Goal: Task Accomplishment & Management: Use online tool/utility

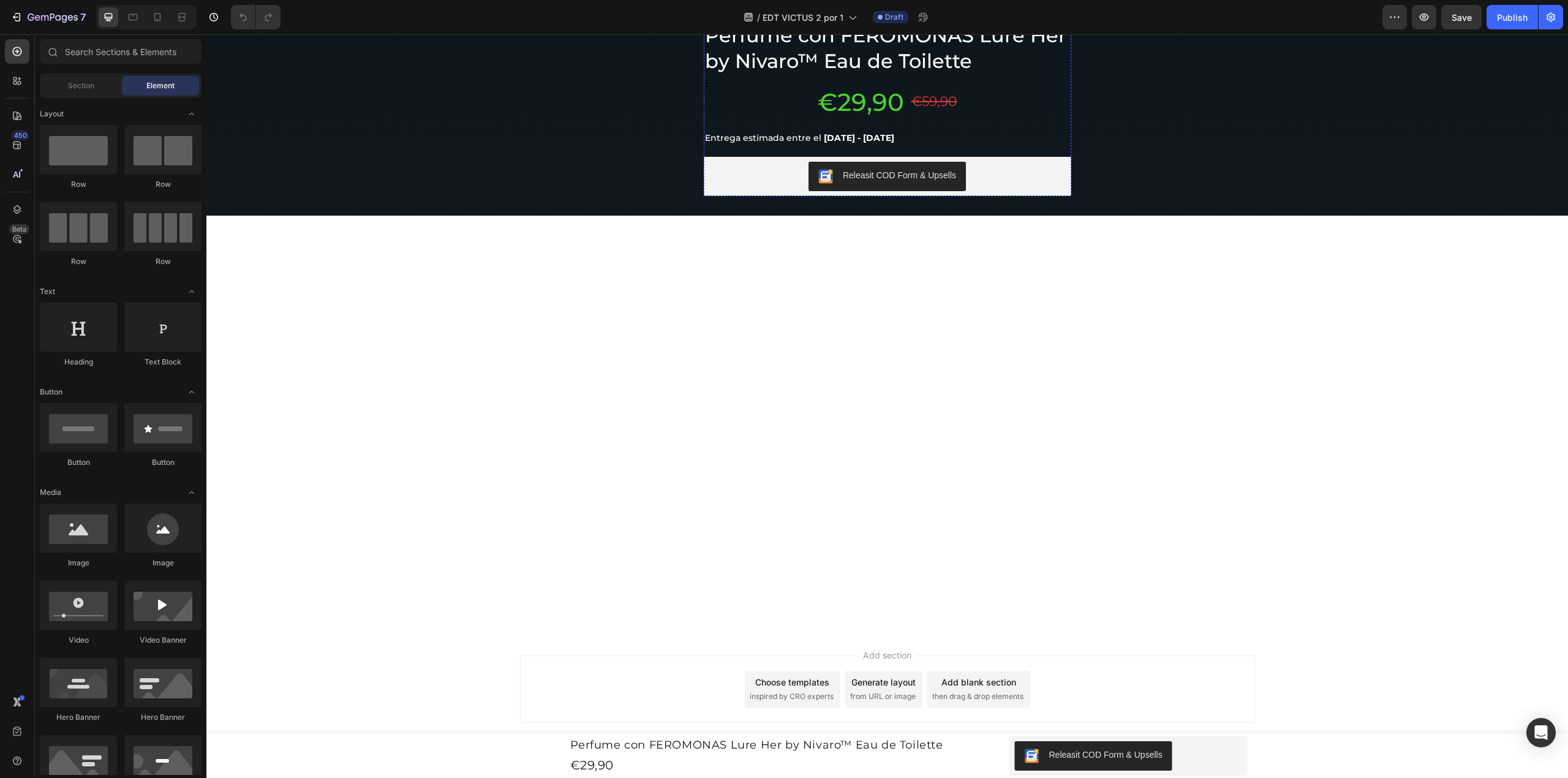
scroll to position [4864, 0]
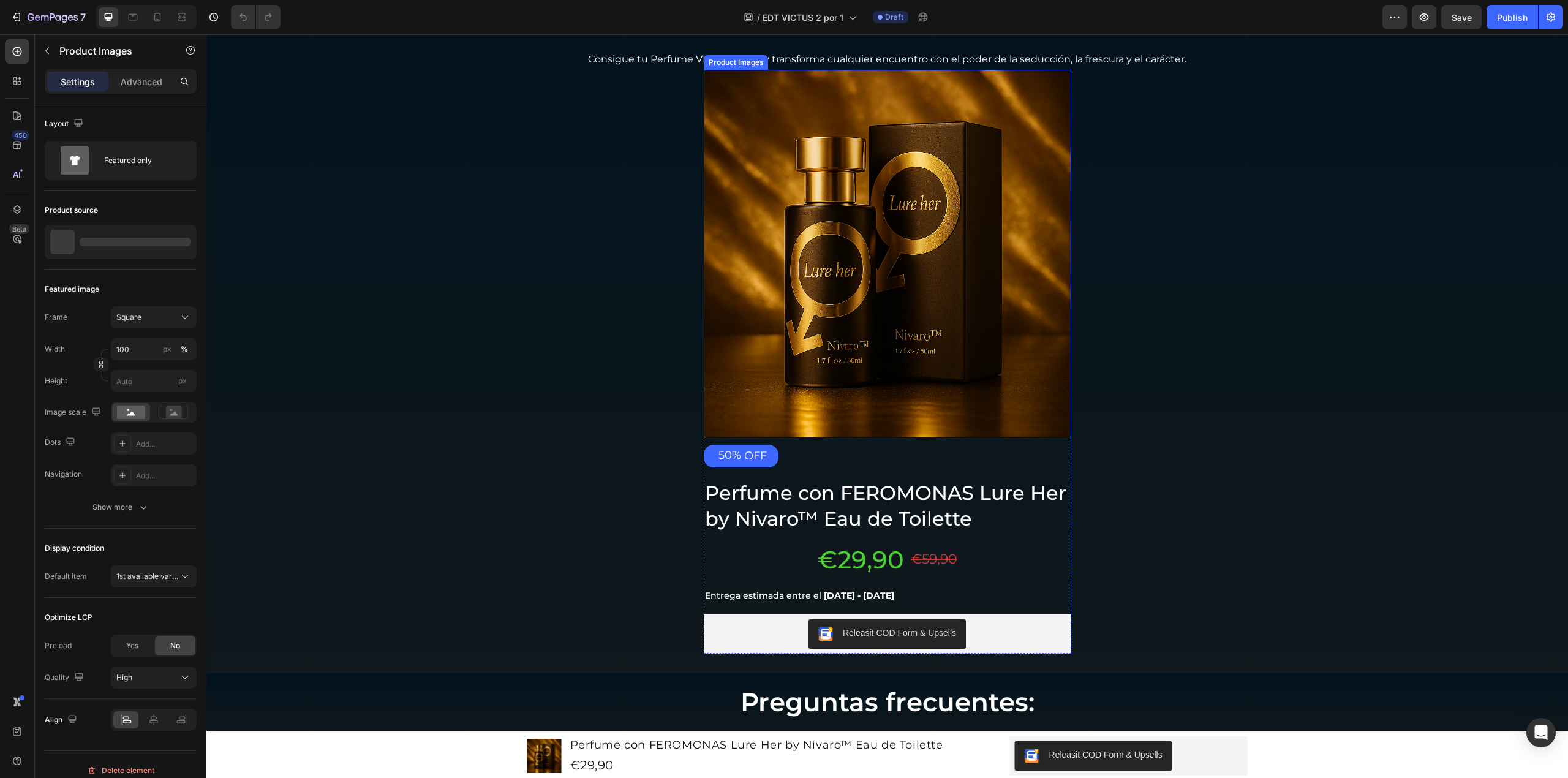
click at [852, 317] on img at bounding box center [887, 254] width 367 height 368
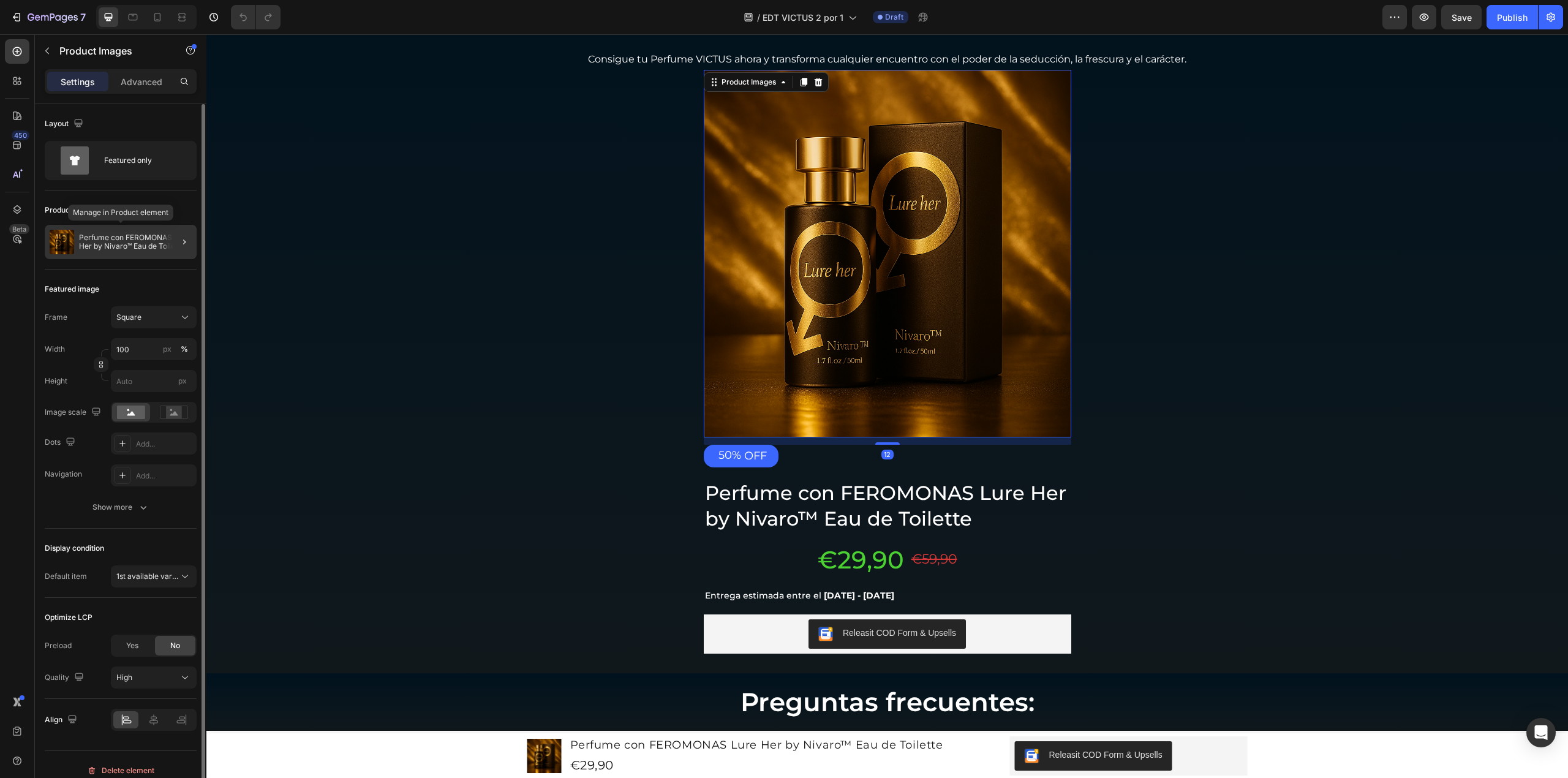
click at [132, 229] on div "Perfume con FEROMONAS Lure Her by Nivaro™ Eau de Toilette" at bounding box center [120, 242] width 152 height 34
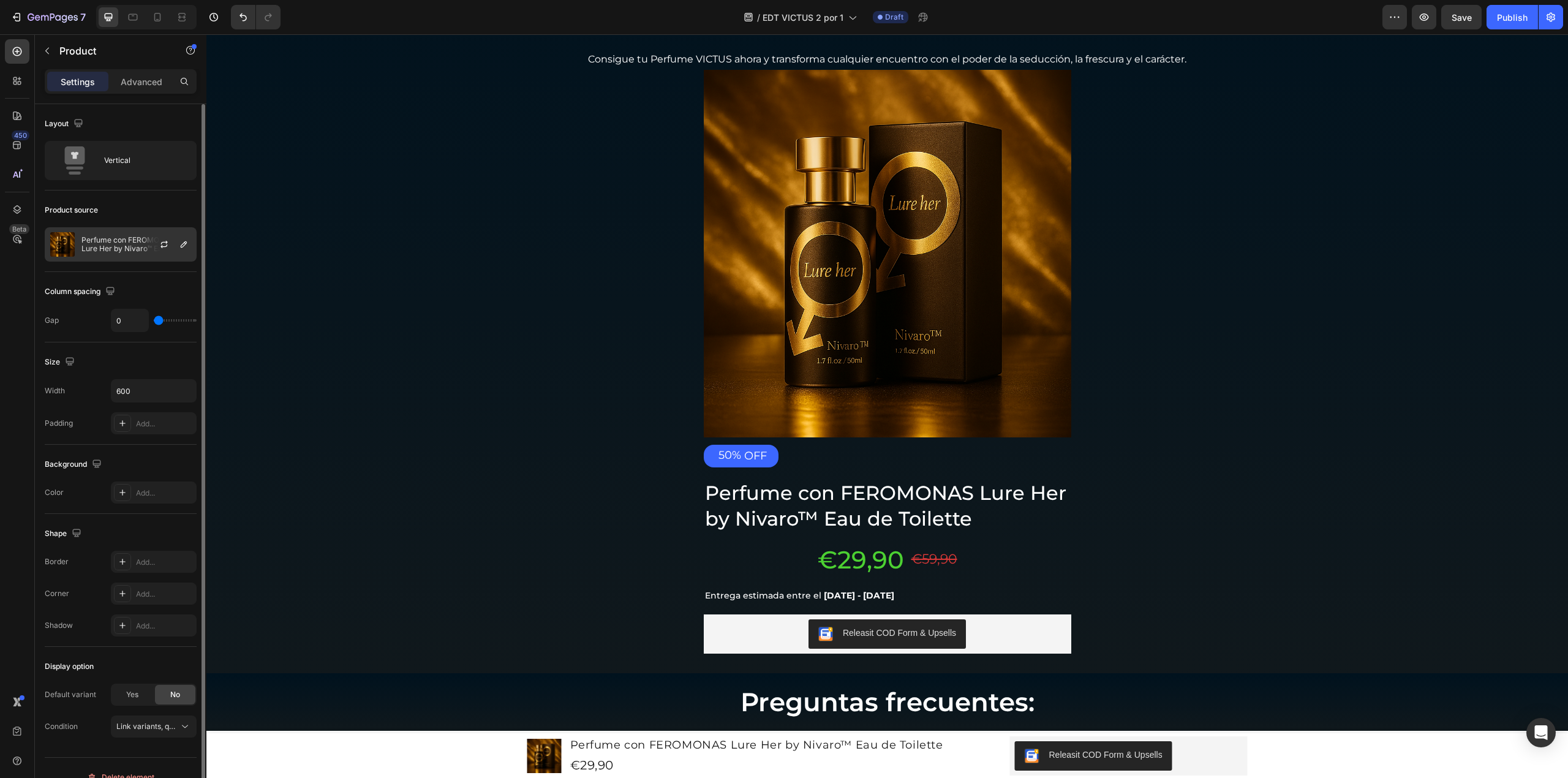
click at [118, 234] on div "Perfume con FEROMONAS Lure Her by Nivaro™ Eau de Toilette" at bounding box center [120, 244] width 152 height 34
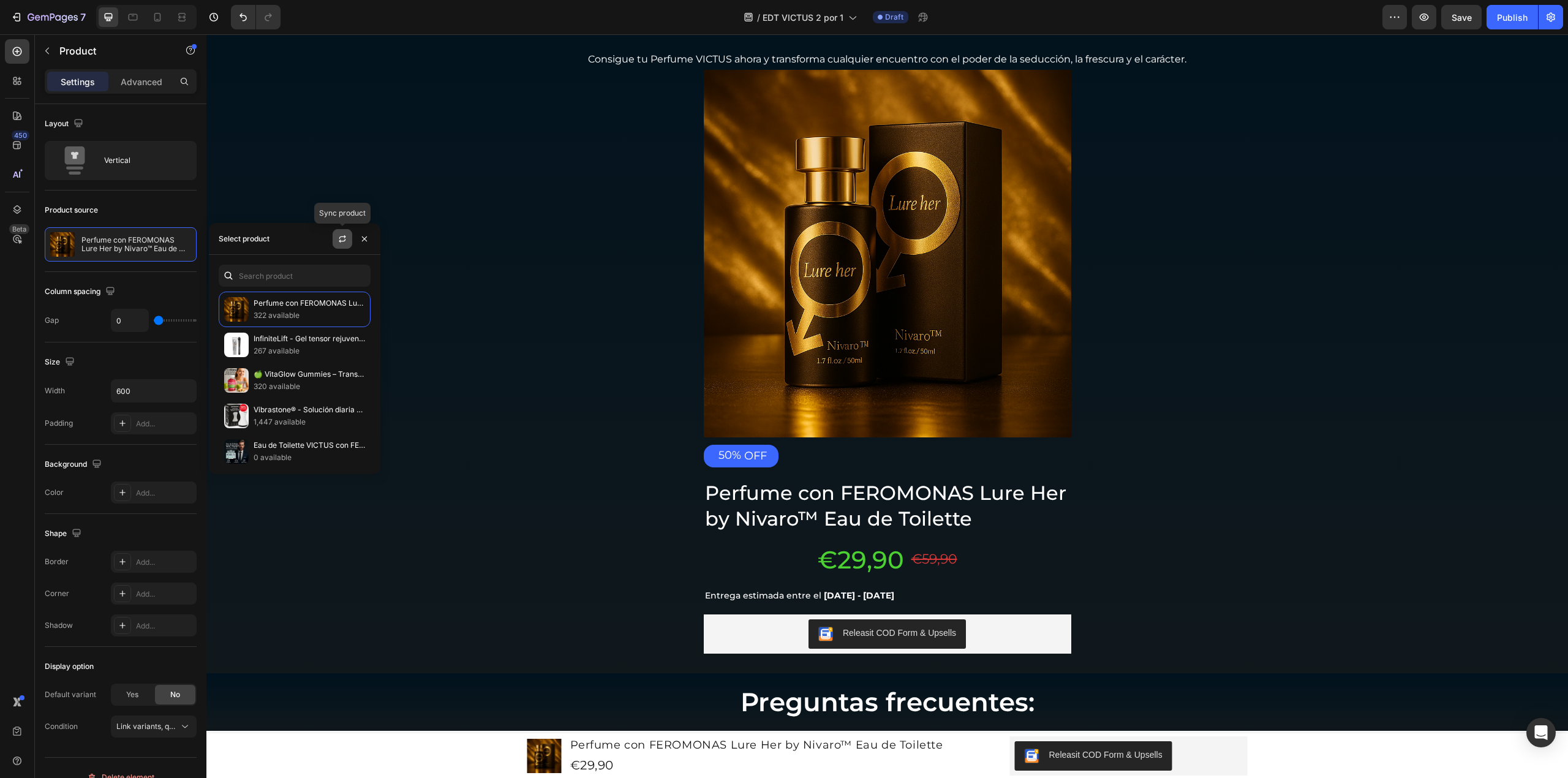
click at [347, 239] on icon "button" at bounding box center [342, 239] width 10 height 10
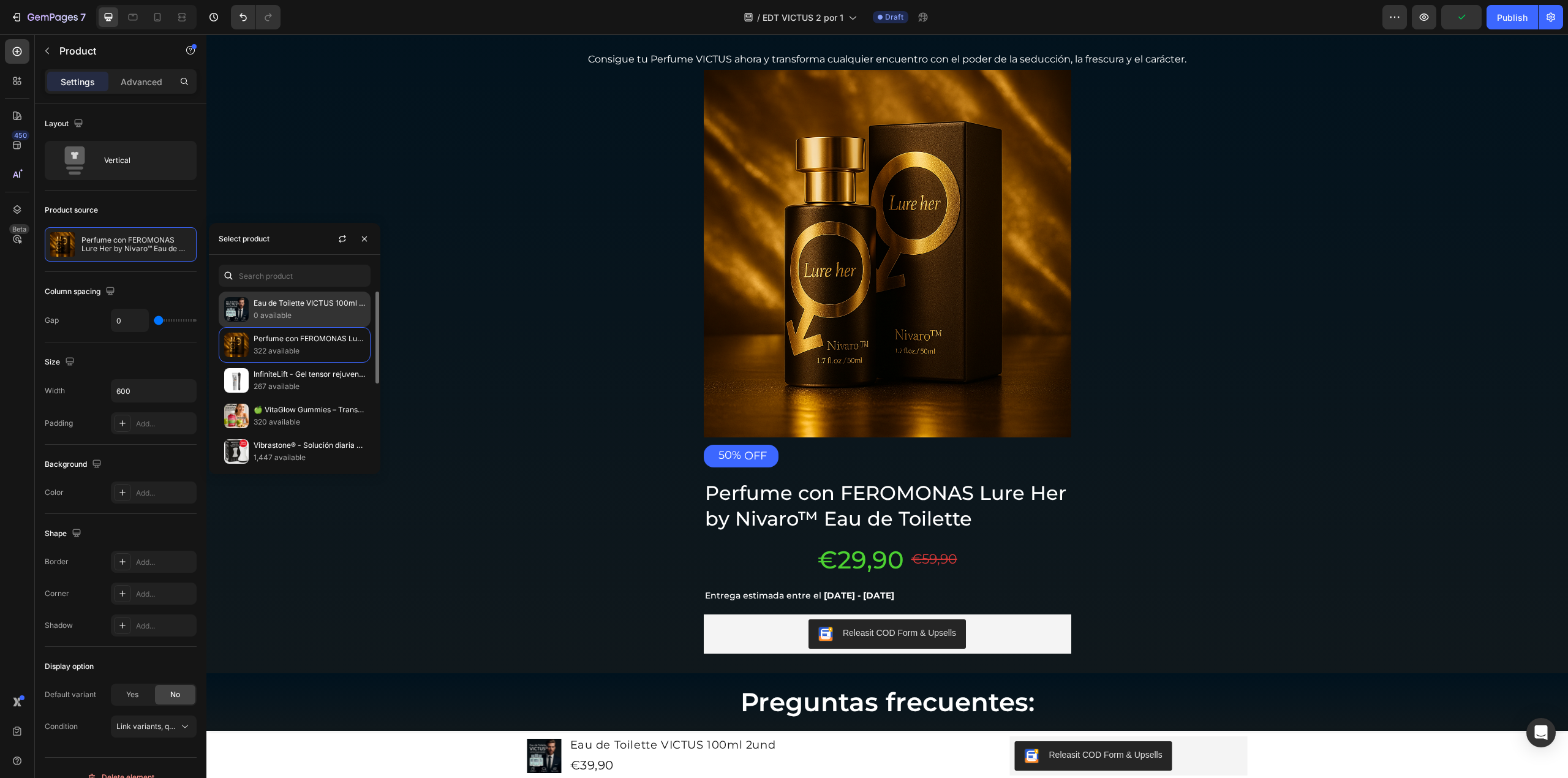
click at [300, 300] on p "Eau de Toilette VICTUS 100ml 2und" at bounding box center [309, 303] width 111 height 12
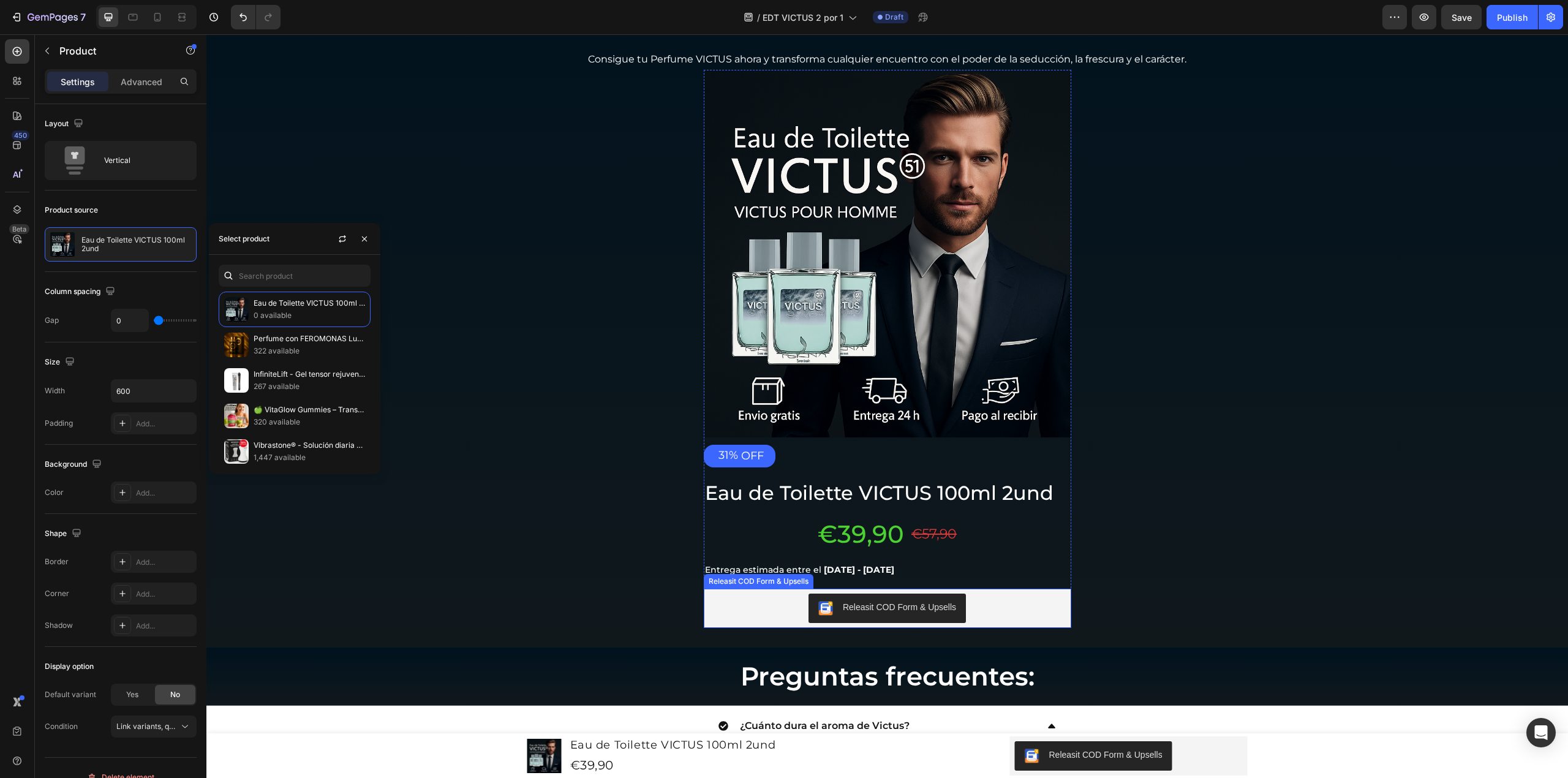
click at [1008, 602] on div "Releasit COD Form & Upsells" at bounding box center [887, 609] width 358 height 29
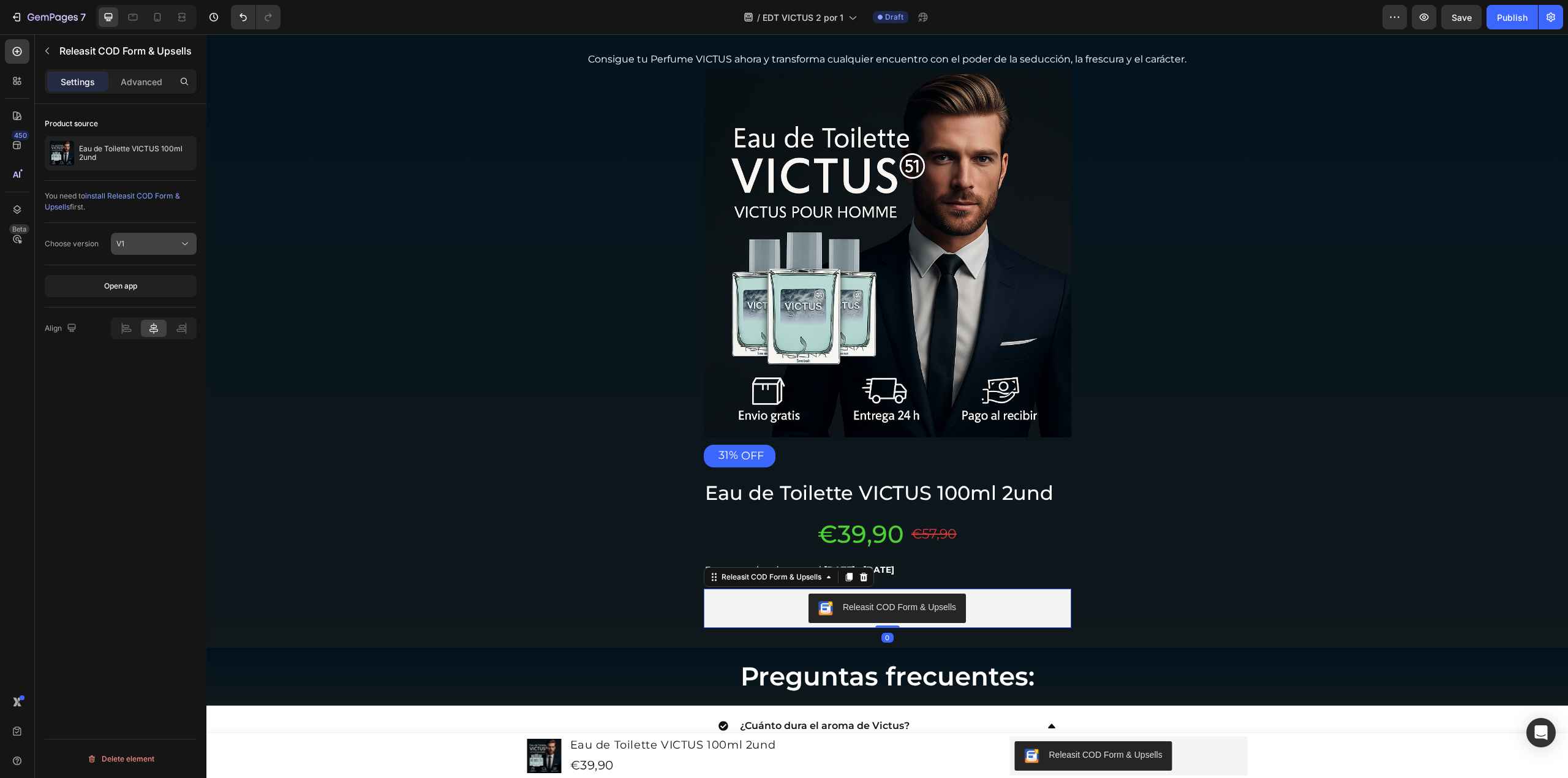
click at [167, 255] on button "V1" at bounding box center [153, 244] width 86 height 22
click at [142, 303] on p "V2" at bounding box center [151, 298] width 70 height 11
click at [100, 142] on div "Eau de Toilette VICTUS 100ml 2und" at bounding box center [120, 153] width 152 height 34
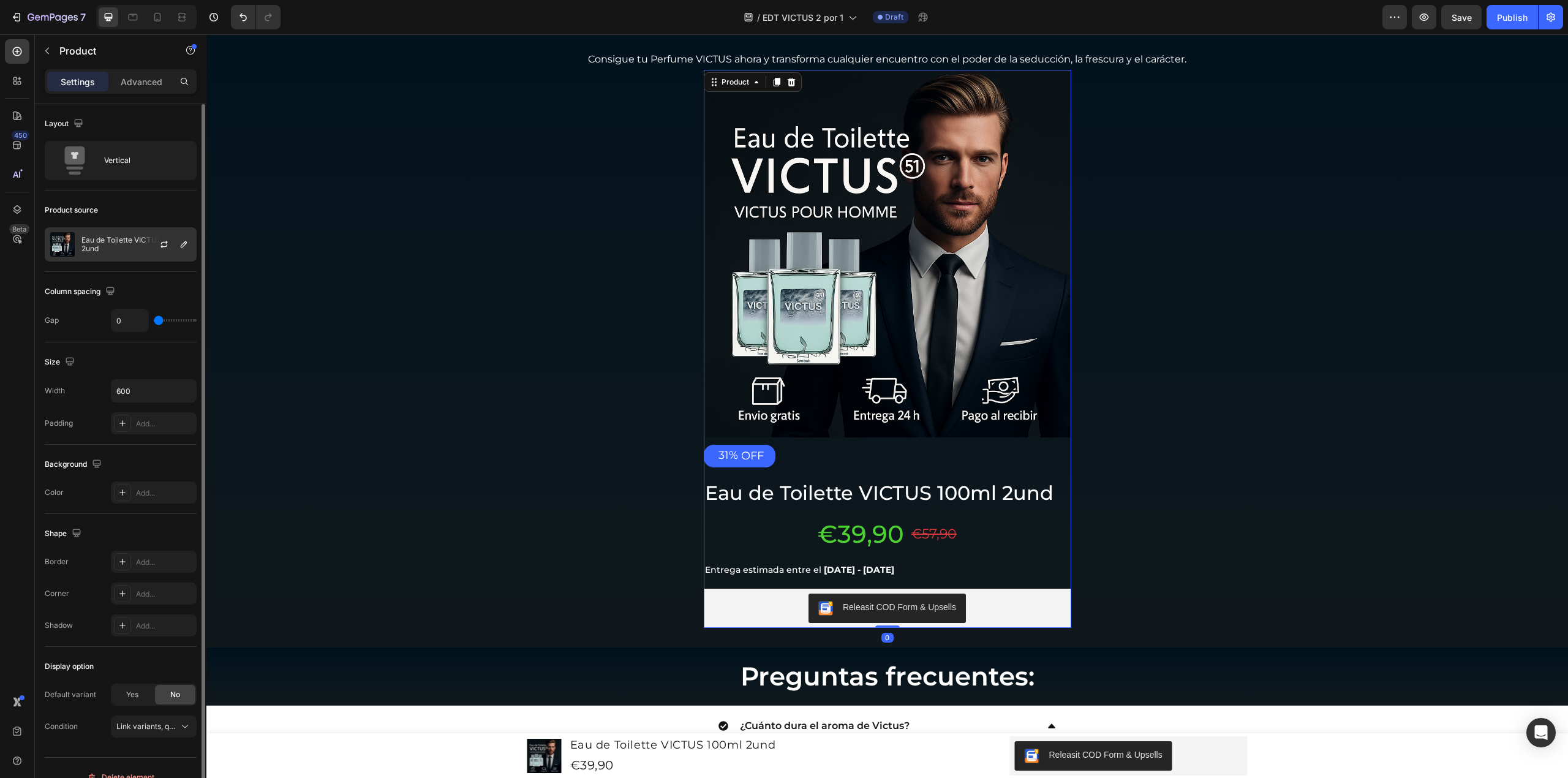
click at [116, 233] on div "Eau de Toilette VICTUS 100ml 2und" at bounding box center [120, 244] width 152 height 34
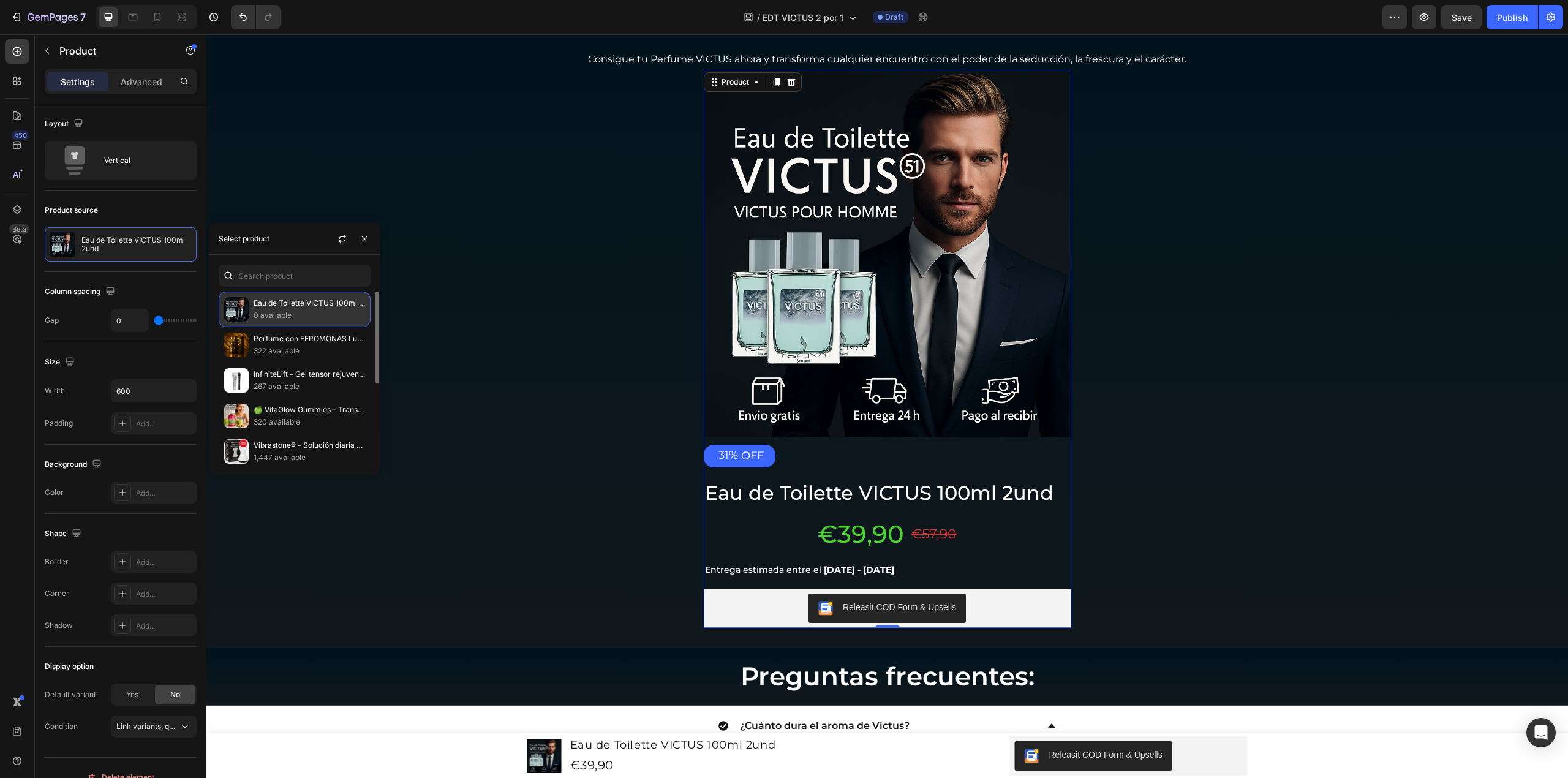
click at [307, 307] on p "Eau de Toilette VICTUS 100ml 2und" at bounding box center [309, 303] width 111 height 12
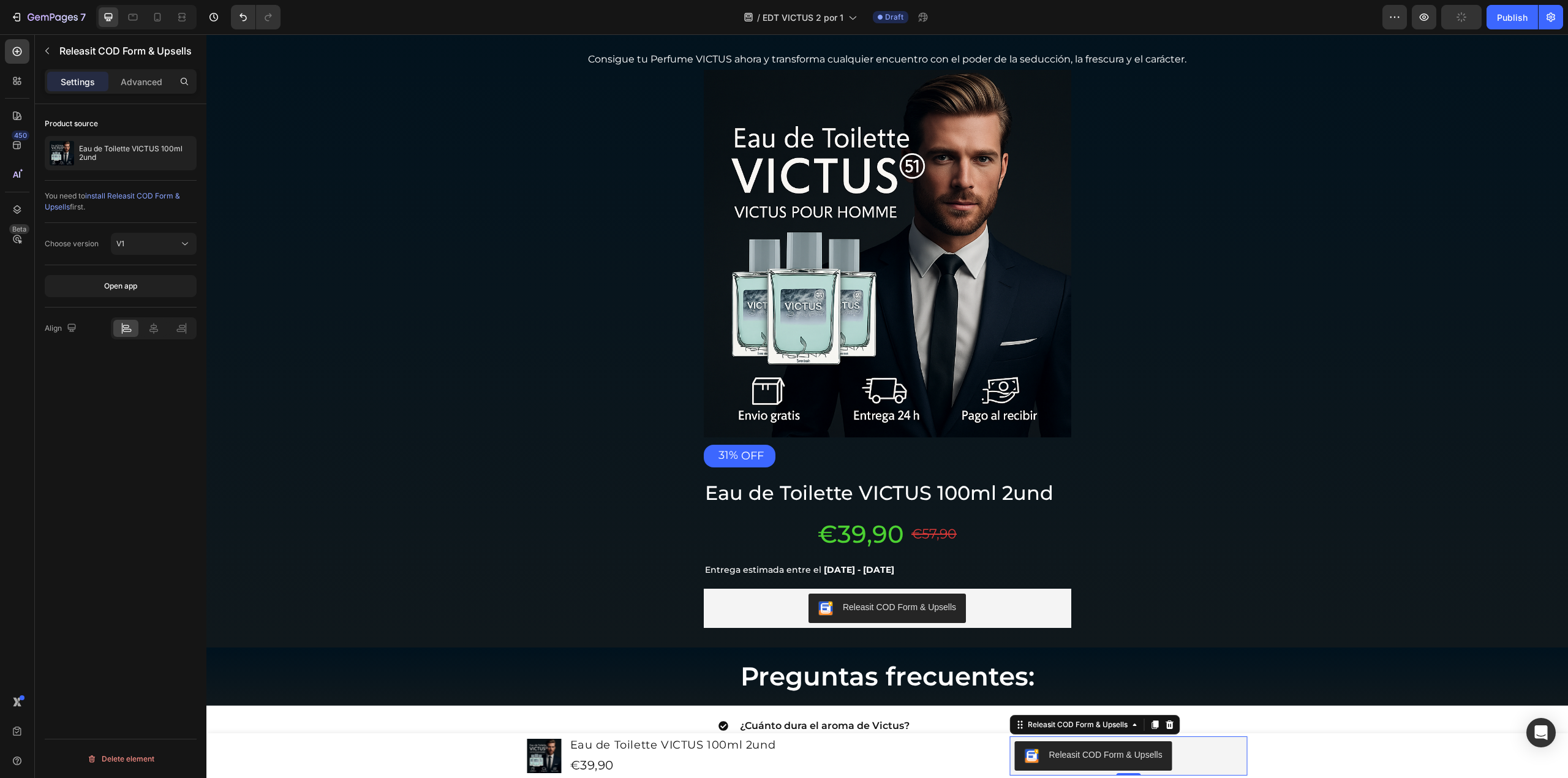
click at [1064, 748] on button "Releasit COD Form & Upsells" at bounding box center [1094, 756] width 157 height 29
click at [140, 243] on div "V1" at bounding box center [147, 244] width 63 height 11
click at [136, 303] on p "V2" at bounding box center [151, 298] width 70 height 11
click at [111, 153] on p "Eau de Toilette VICTUS 100ml 2und" at bounding box center [135, 154] width 113 height 18
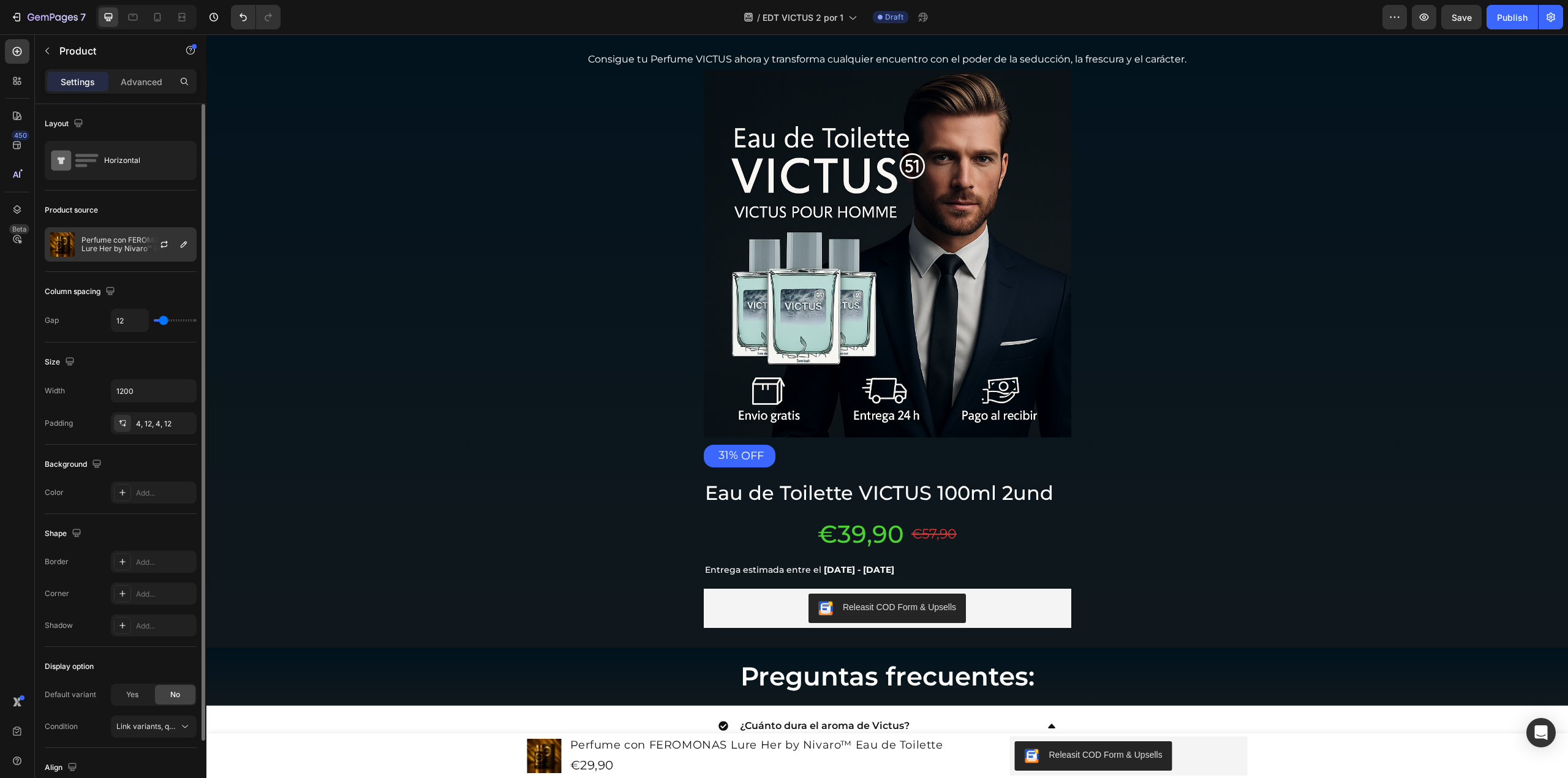
click at [138, 247] on p "Perfume con FEROMONAS Lure Her by Nivaro™ Eau de Toilette" at bounding box center [136, 245] width 110 height 18
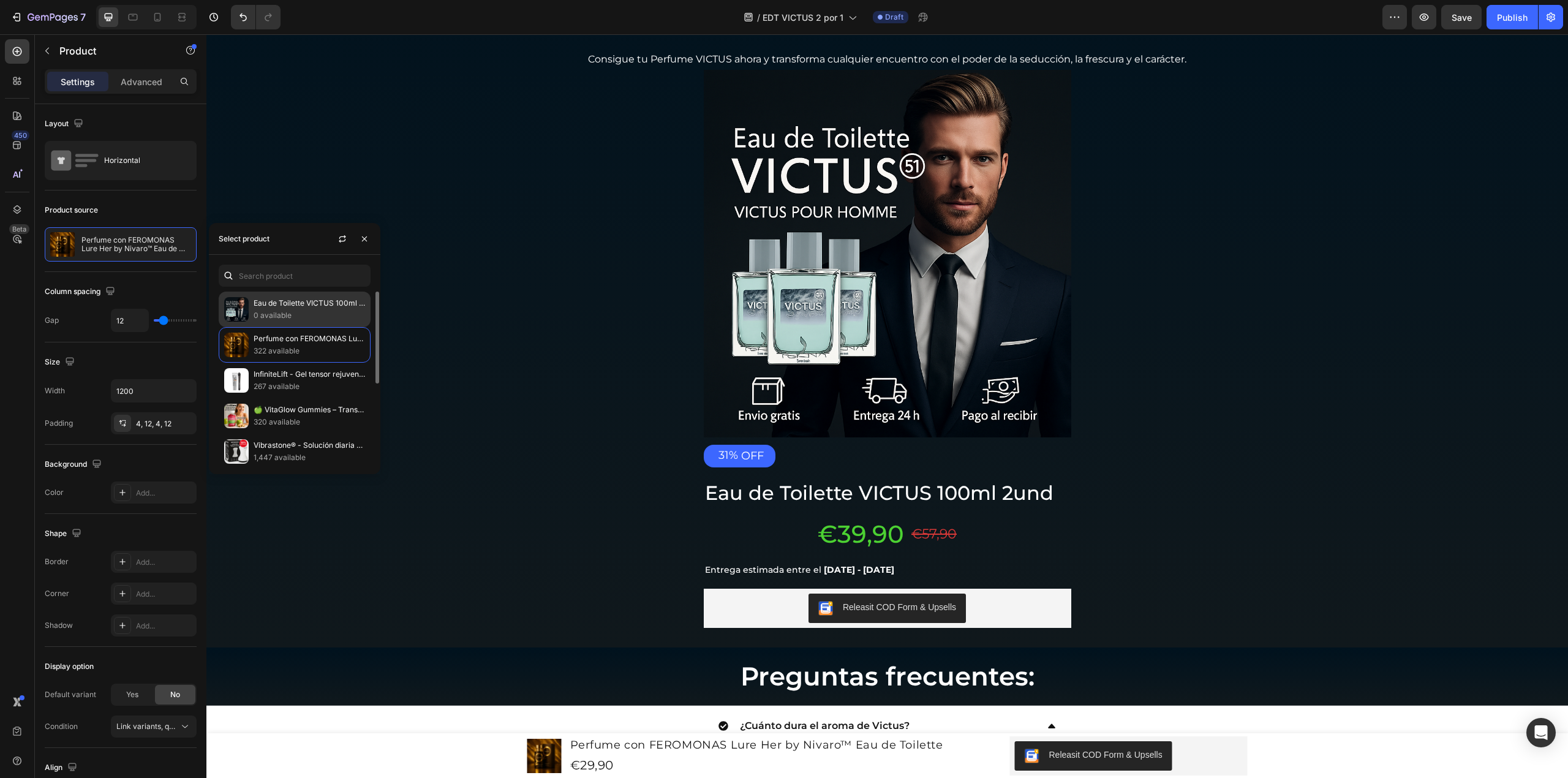
click at [266, 314] on p "0 available" at bounding box center [309, 315] width 111 height 12
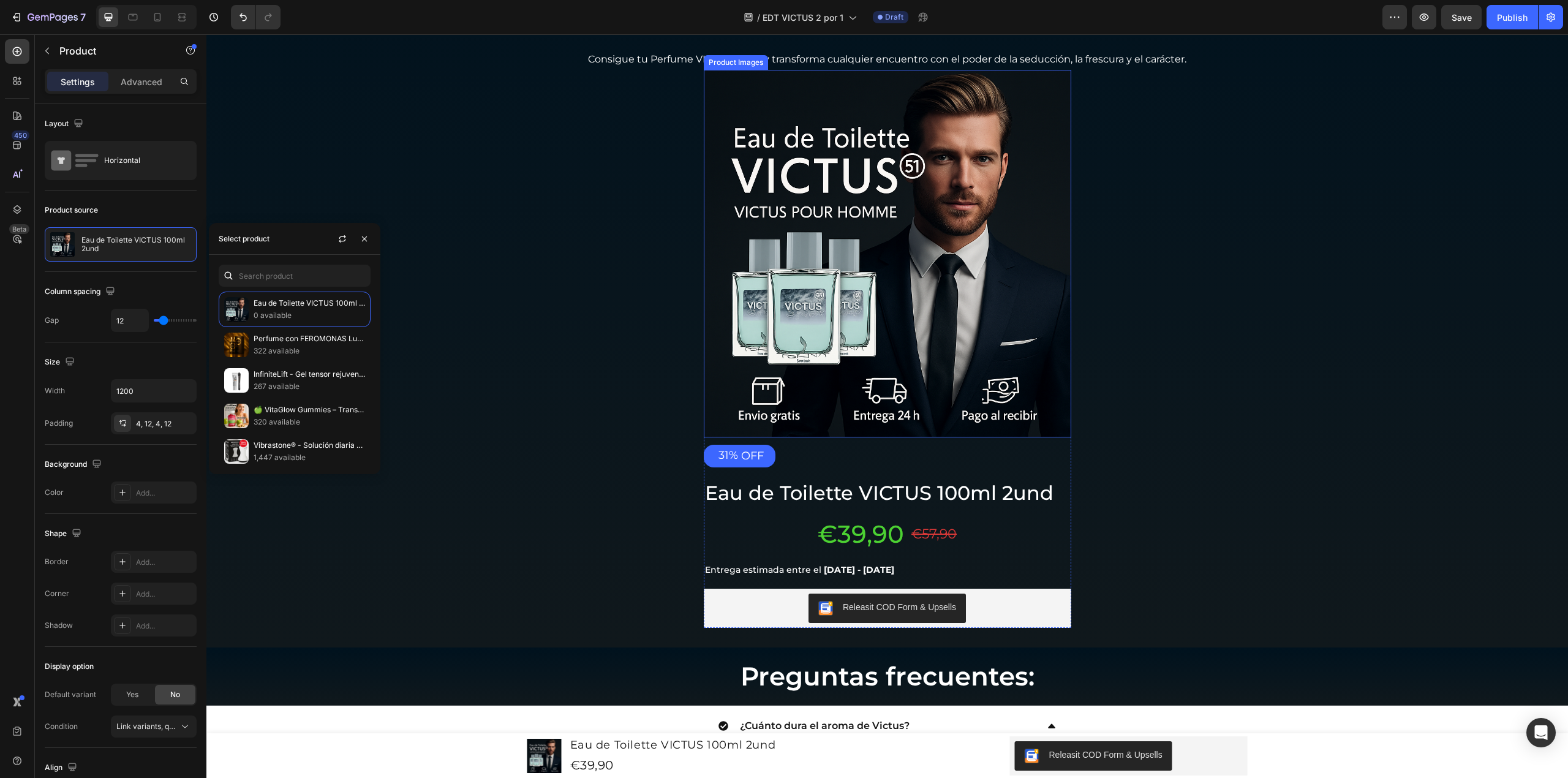
click at [745, 338] on img at bounding box center [887, 254] width 367 height 368
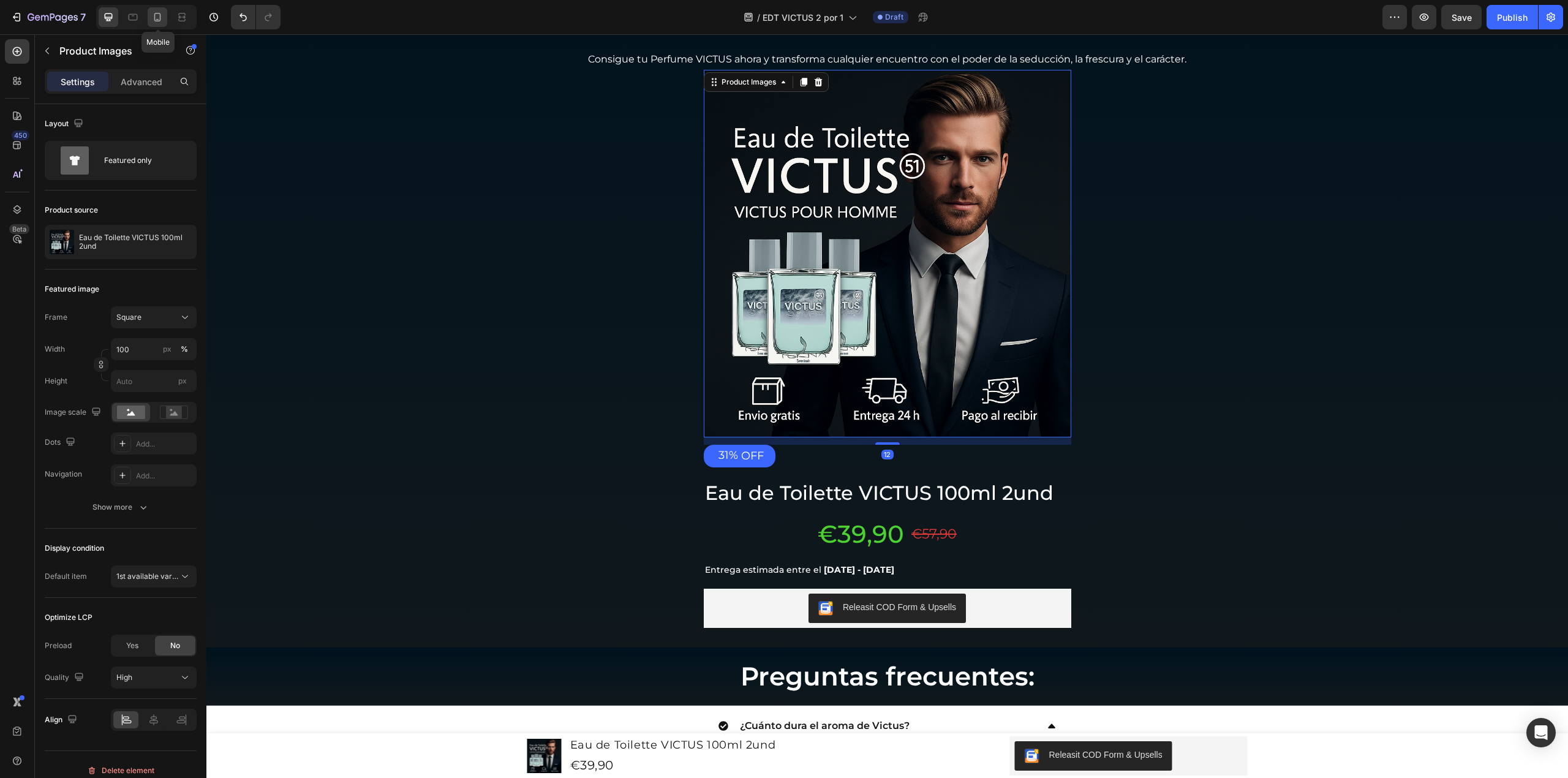
click at [163, 14] on icon at bounding box center [157, 17] width 12 height 12
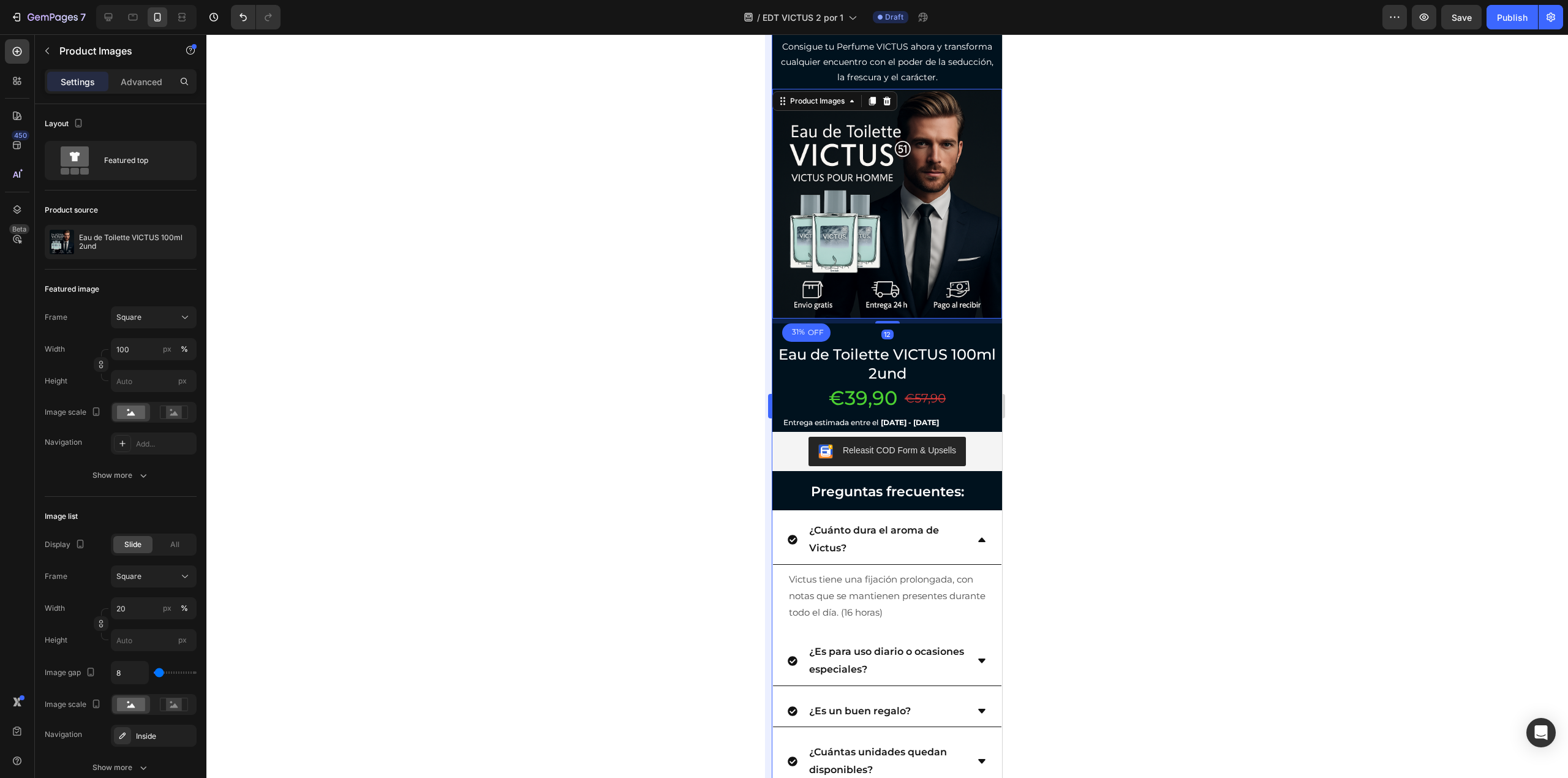
scroll to position [5172, 0]
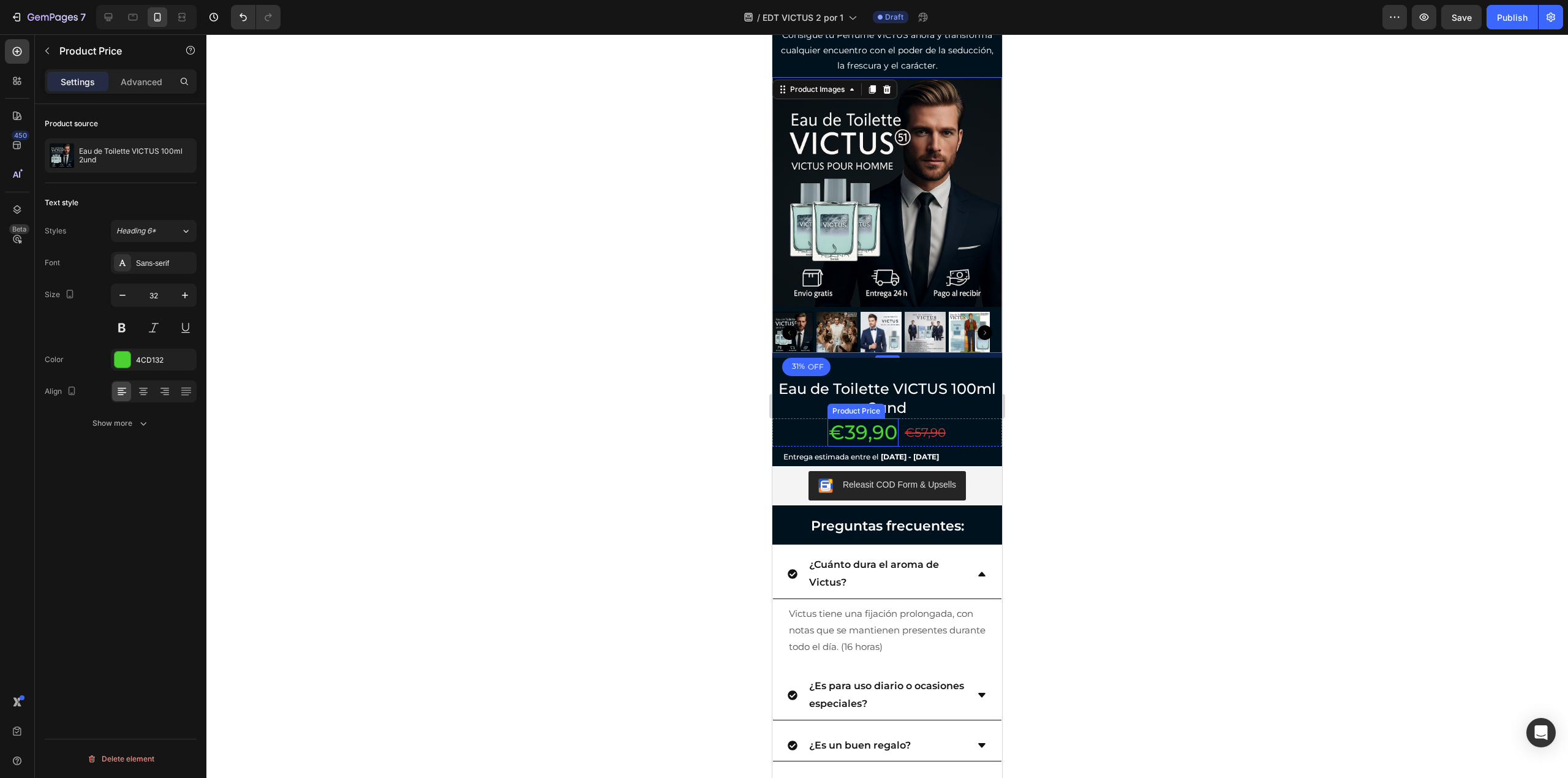
click at [860, 420] on div "€39,90" at bounding box center [863, 432] width 71 height 28
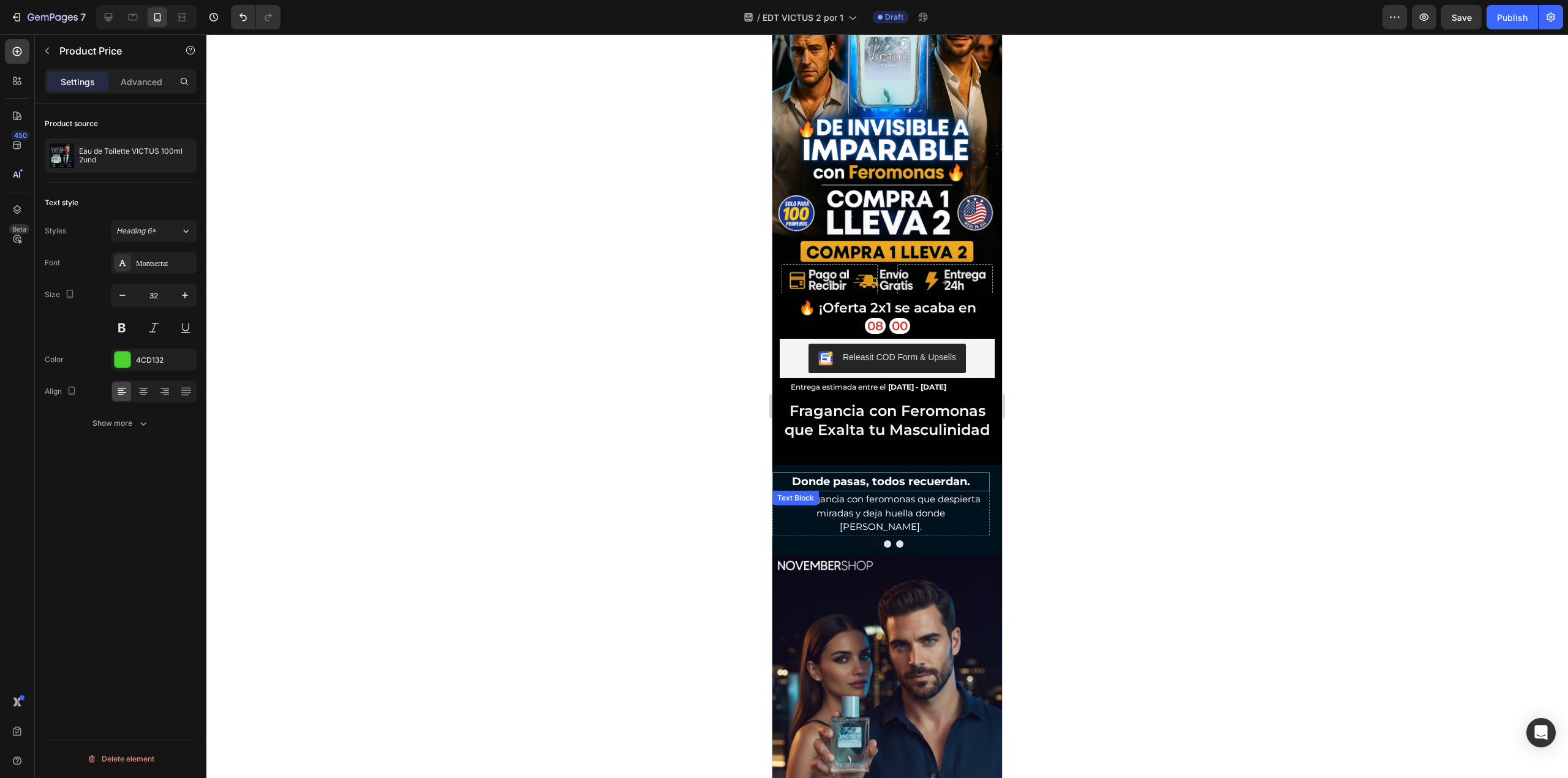
scroll to position [87, 0]
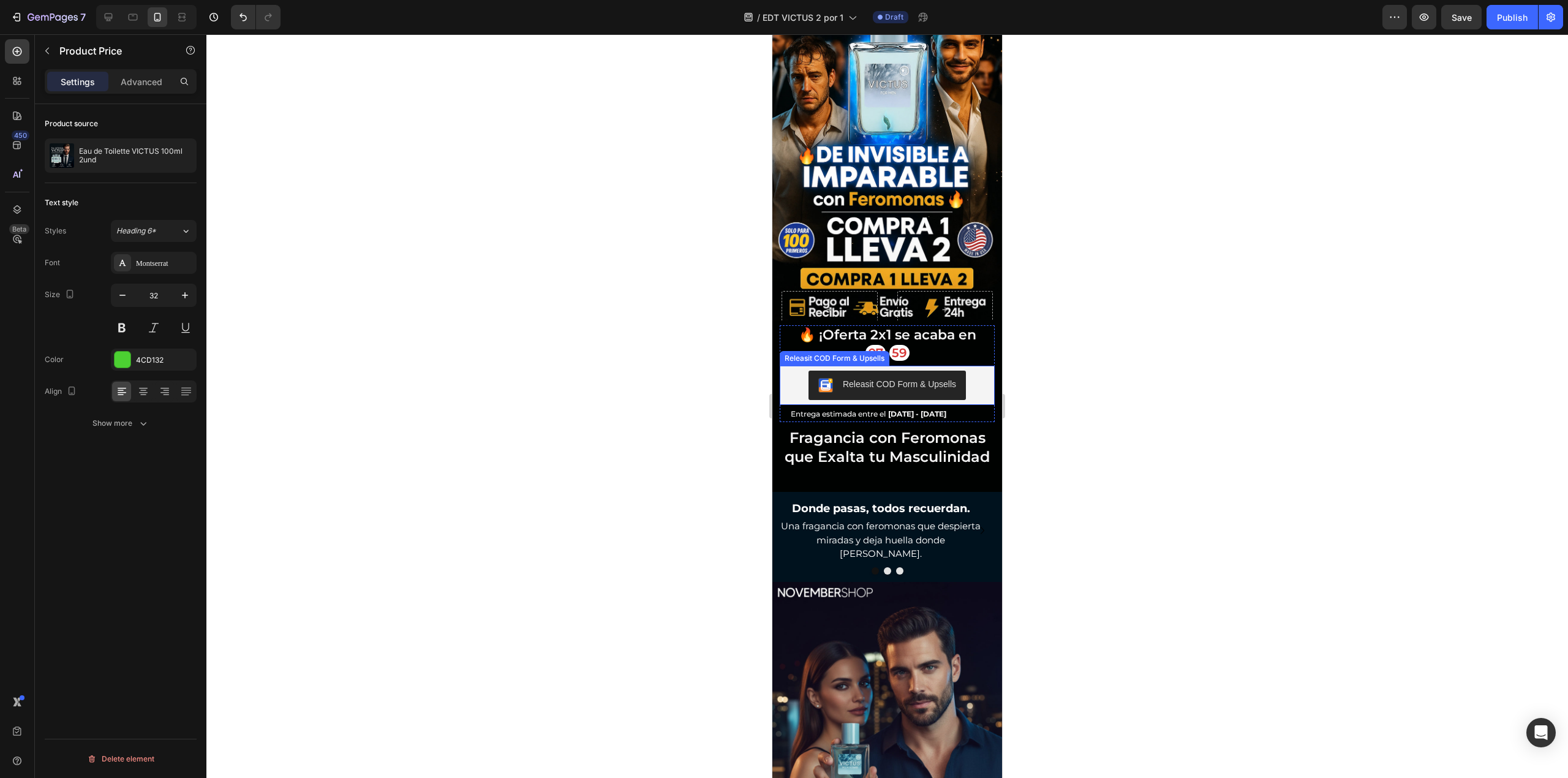
click at [886, 374] on button "Releasit COD Form & Upsells" at bounding box center [887, 385] width 157 height 29
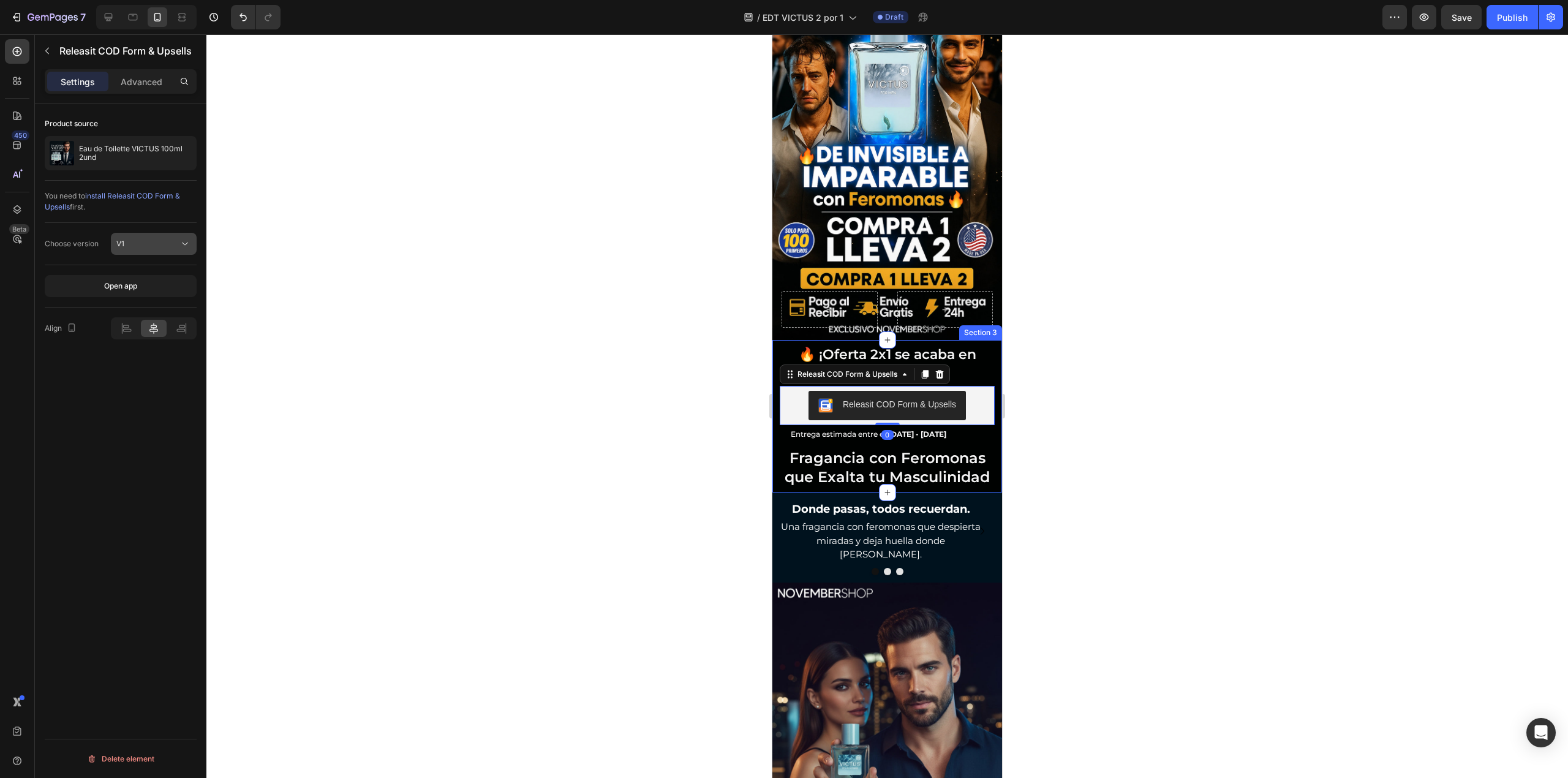
click at [175, 244] on div "V1" at bounding box center [147, 244] width 63 height 11
click at [154, 301] on p "V2" at bounding box center [151, 298] width 70 height 11
click at [149, 153] on p "Eau de Toilette VICTUS 100ml 2und" at bounding box center [135, 154] width 113 height 18
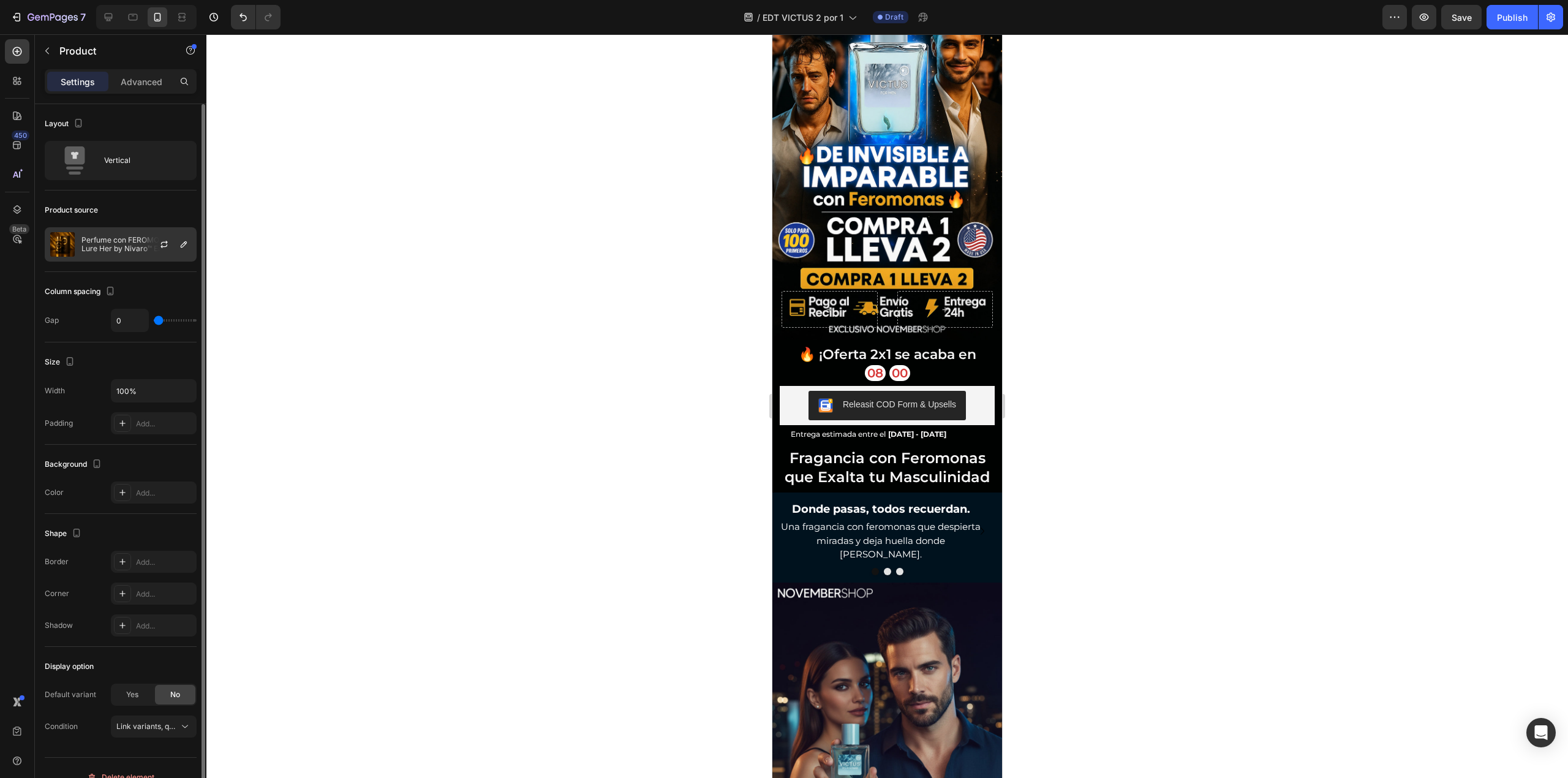
click at [138, 236] on p "Perfume con FEROMONAS Lure Her by Nivaro™ Eau de Toilette" at bounding box center [136, 245] width 110 height 18
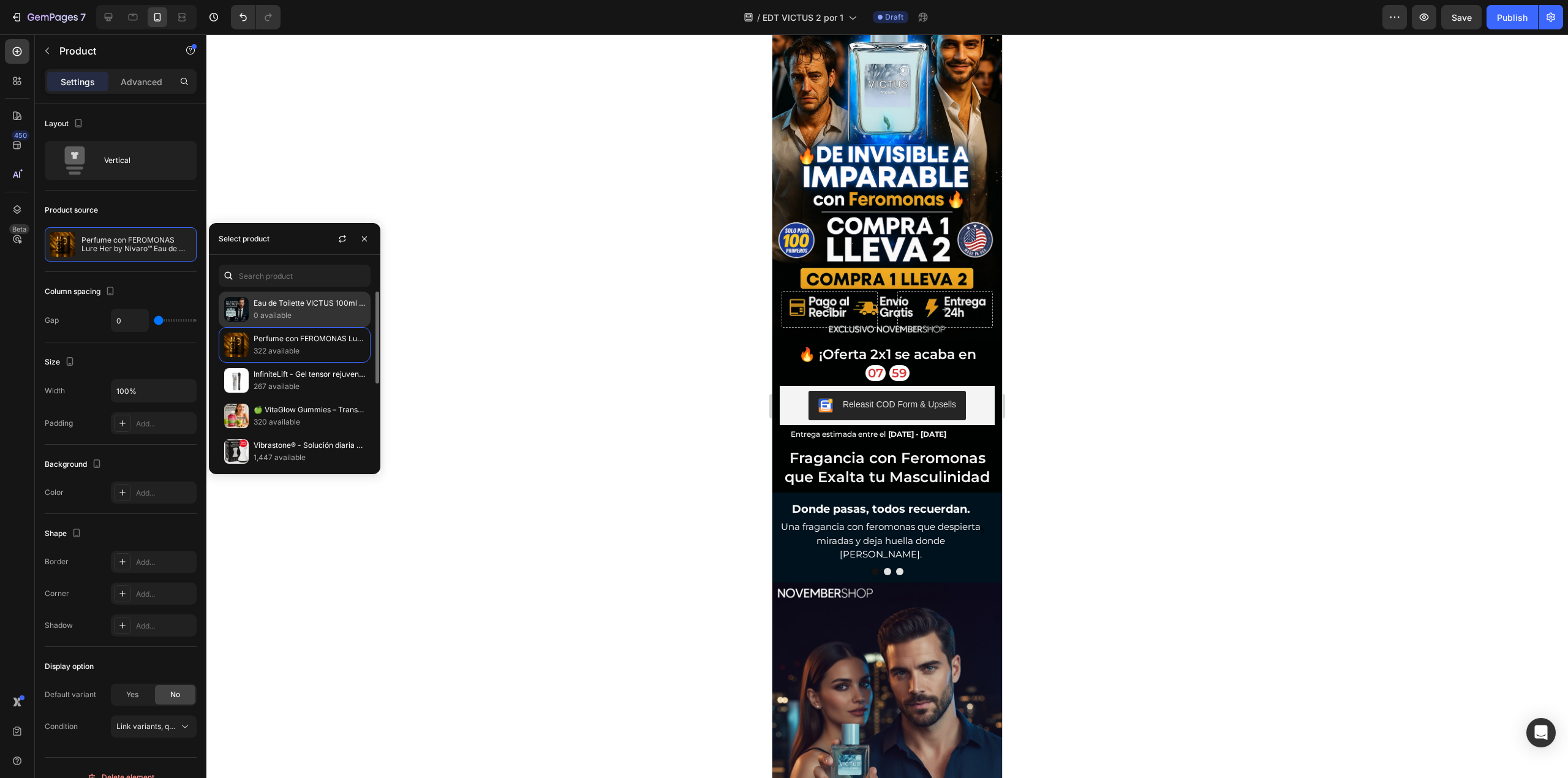
click at [281, 317] on p "0 available" at bounding box center [309, 315] width 111 height 12
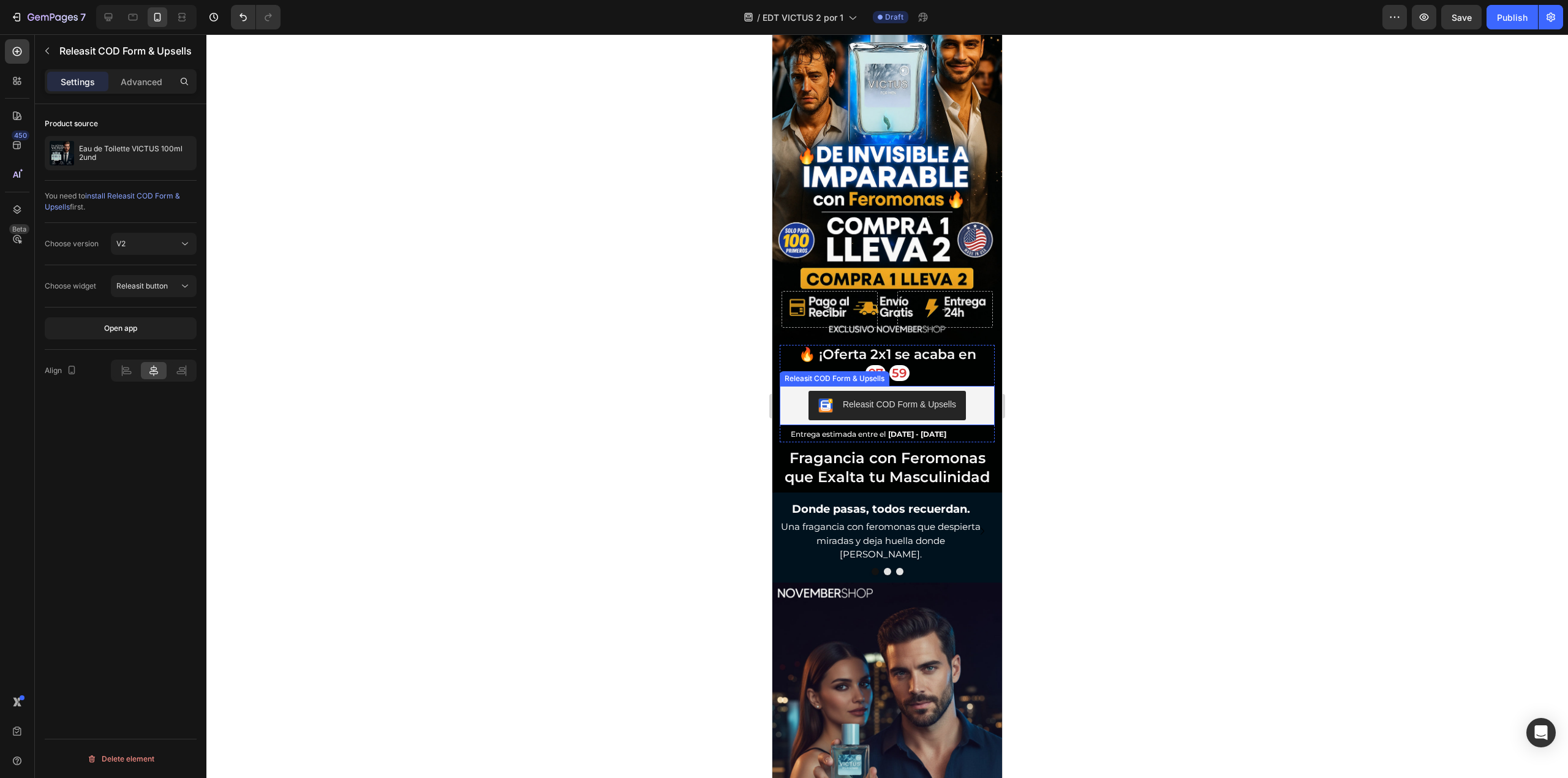
click at [880, 399] on div "Releasit COD Form & Upsells" at bounding box center [899, 405] width 114 height 13
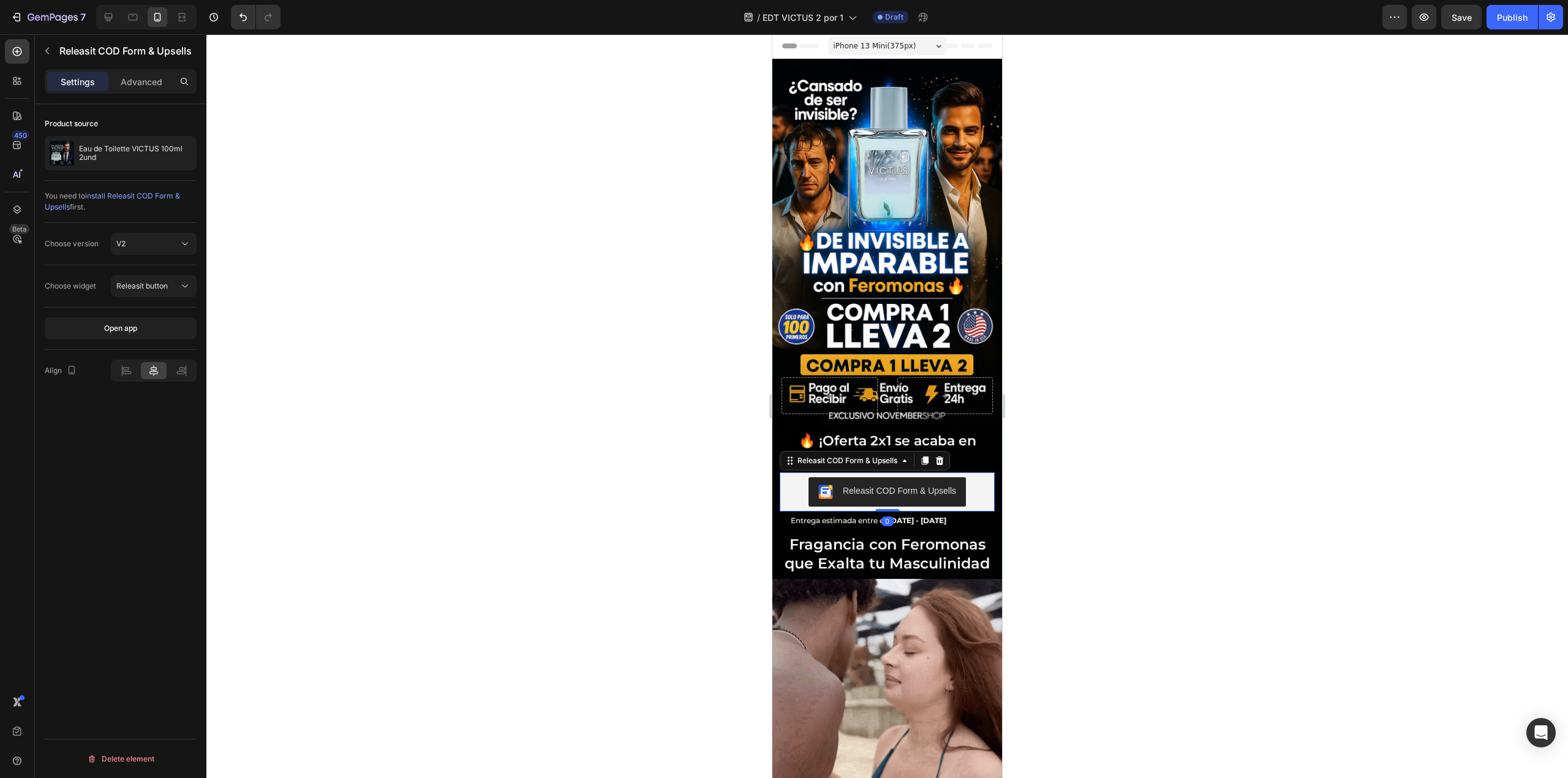
scroll to position [0, 0]
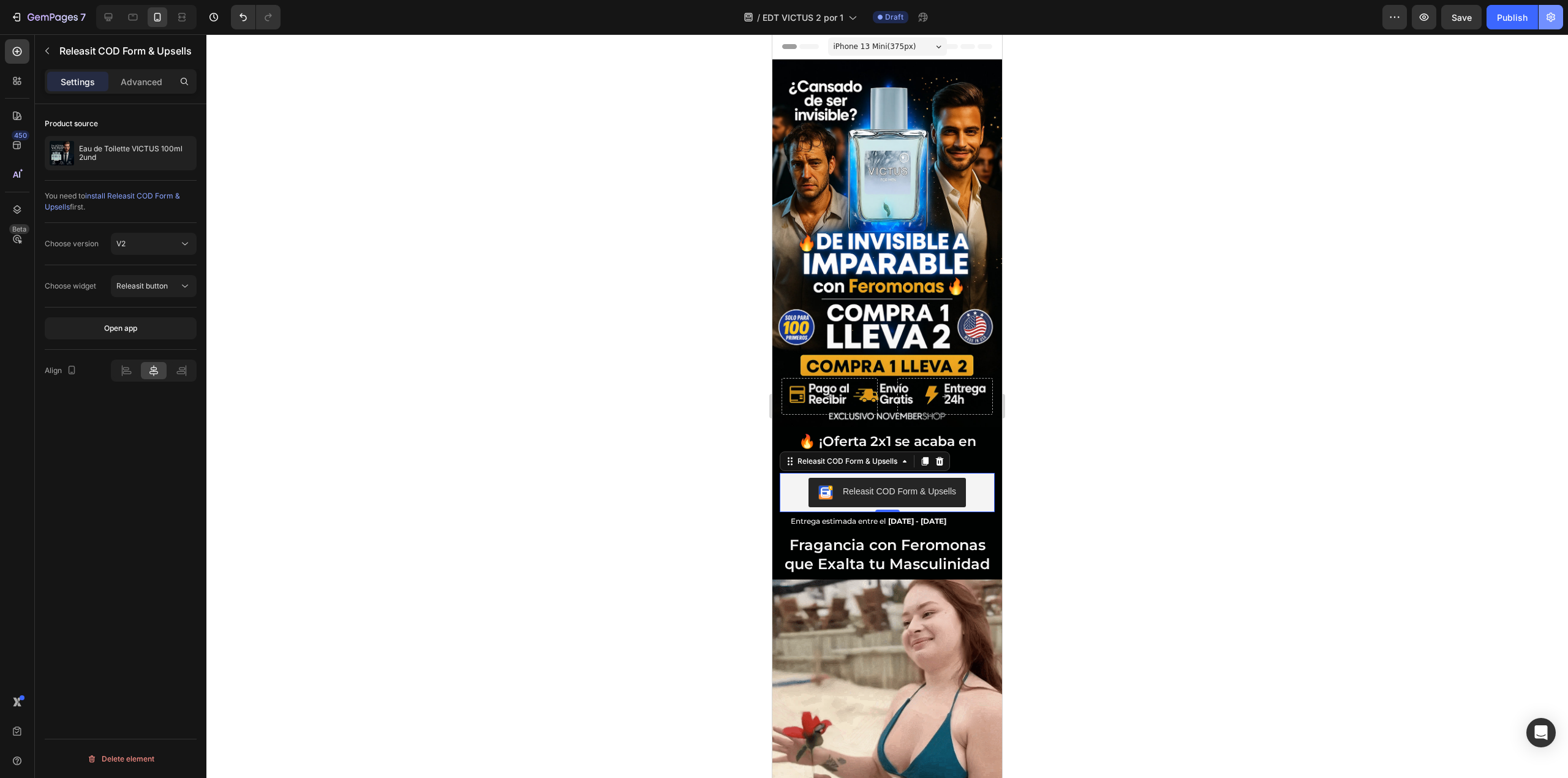
click at [1562, 18] on button "button" at bounding box center [1551, 17] width 25 height 25
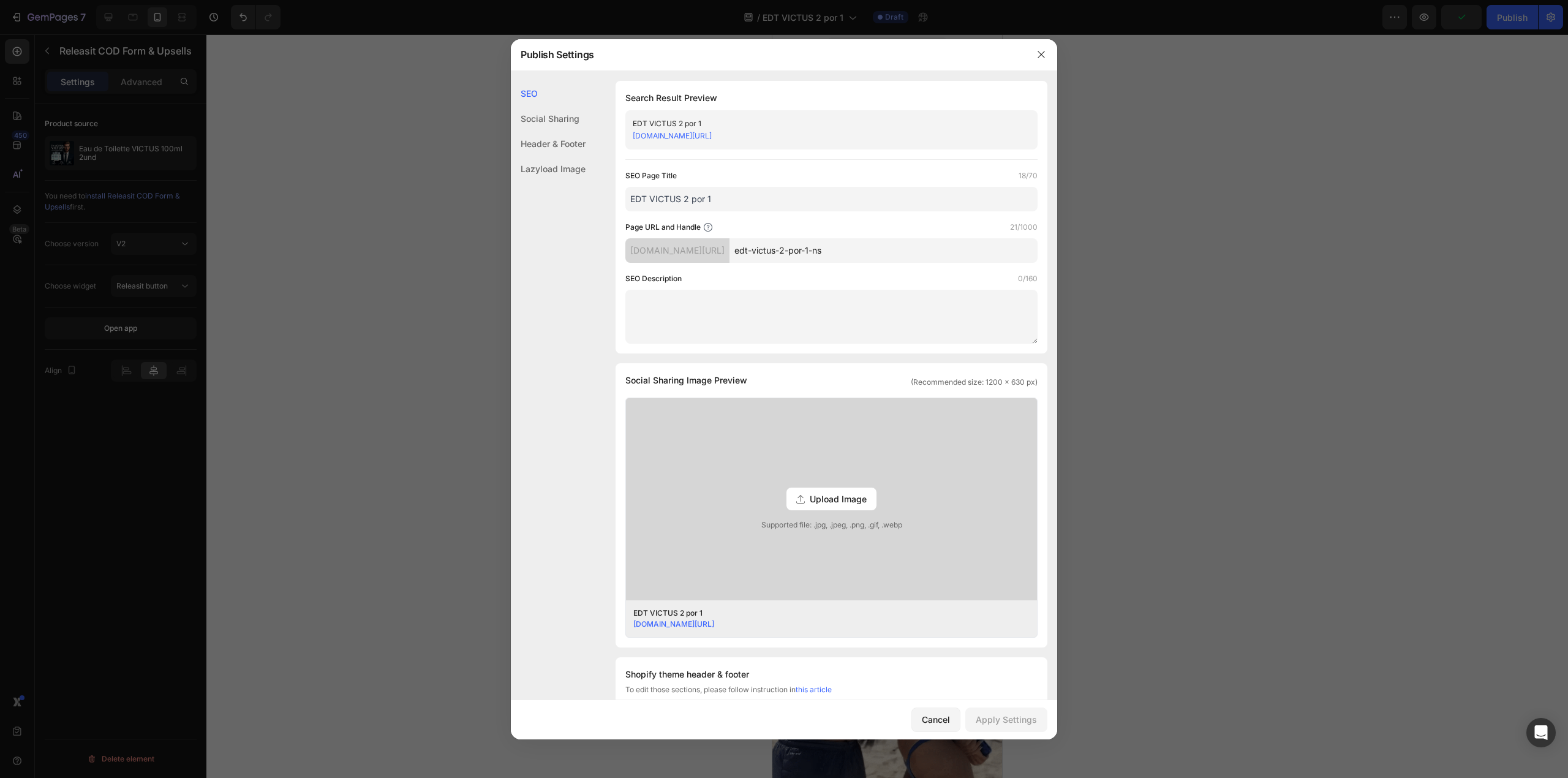
drag, startPoint x: 908, startPoint y: 249, endPoint x: 762, endPoint y: 242, distance: 146.2
click at [762, 242] on div "[DOMAIN_NAME][URL] edt-victus-2-por-1-ns" at bounding box center [832, 251] width 412 height 25
type input "1v"
drag, startPoint x: 728, startPoint y: 196, endPoint x: 633, endPoint y: 193, distance: 95.0
click at [631, 193] on input "EDT VICTUS 2 por 1" at bounding box center [832, 199] width 412 height 25
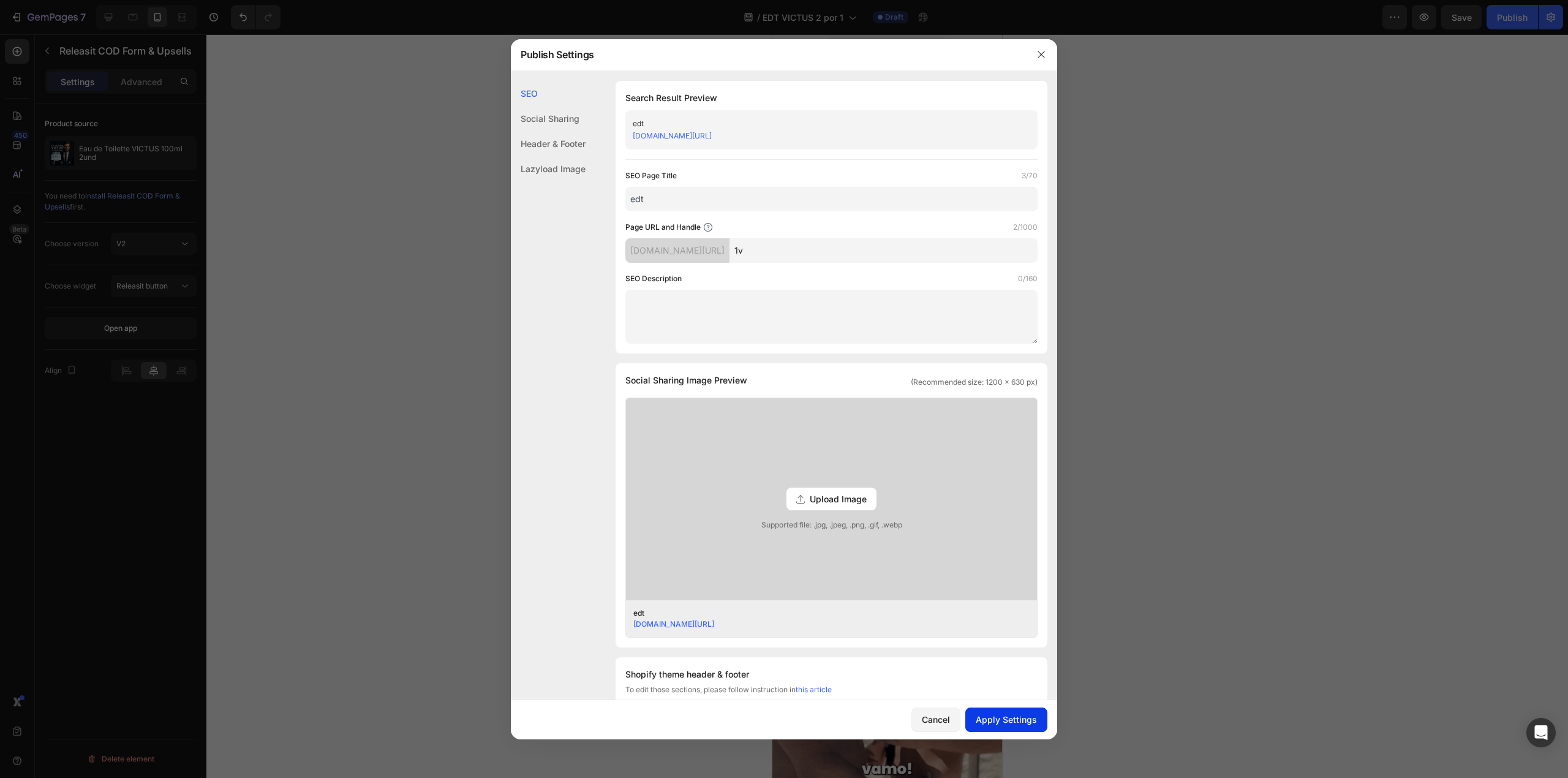
type input "edt"
click at [995, 711] on button "Apply Settings" at bounding box center [1006, 720] width 82 height 25
click at [1039, 61] on button "button" at bounding box center [1041, 54] width 20 height 20
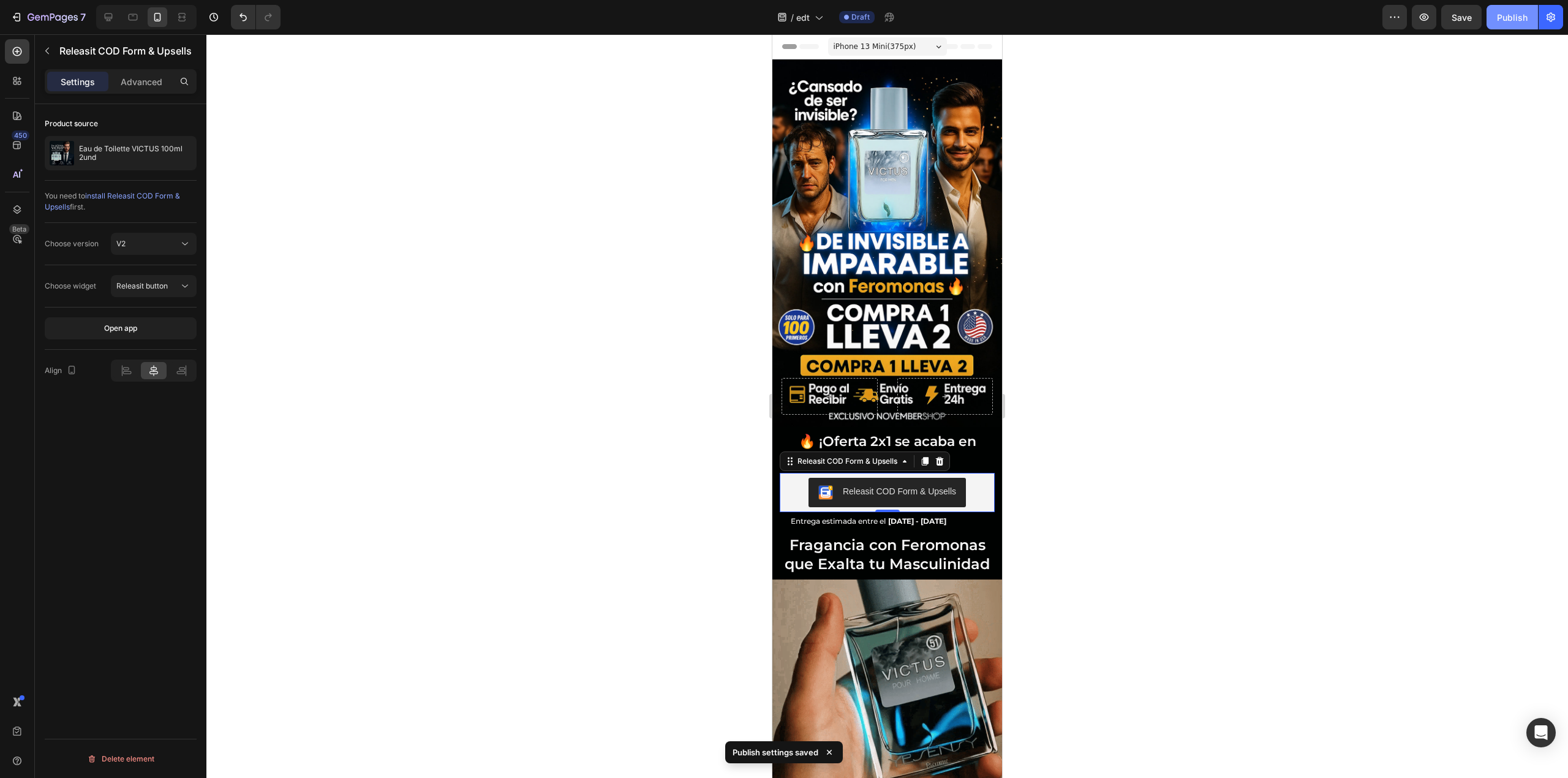
click at [1503, 18] on div "Publish" at bounding box center [1512, 18] width 31 height 13
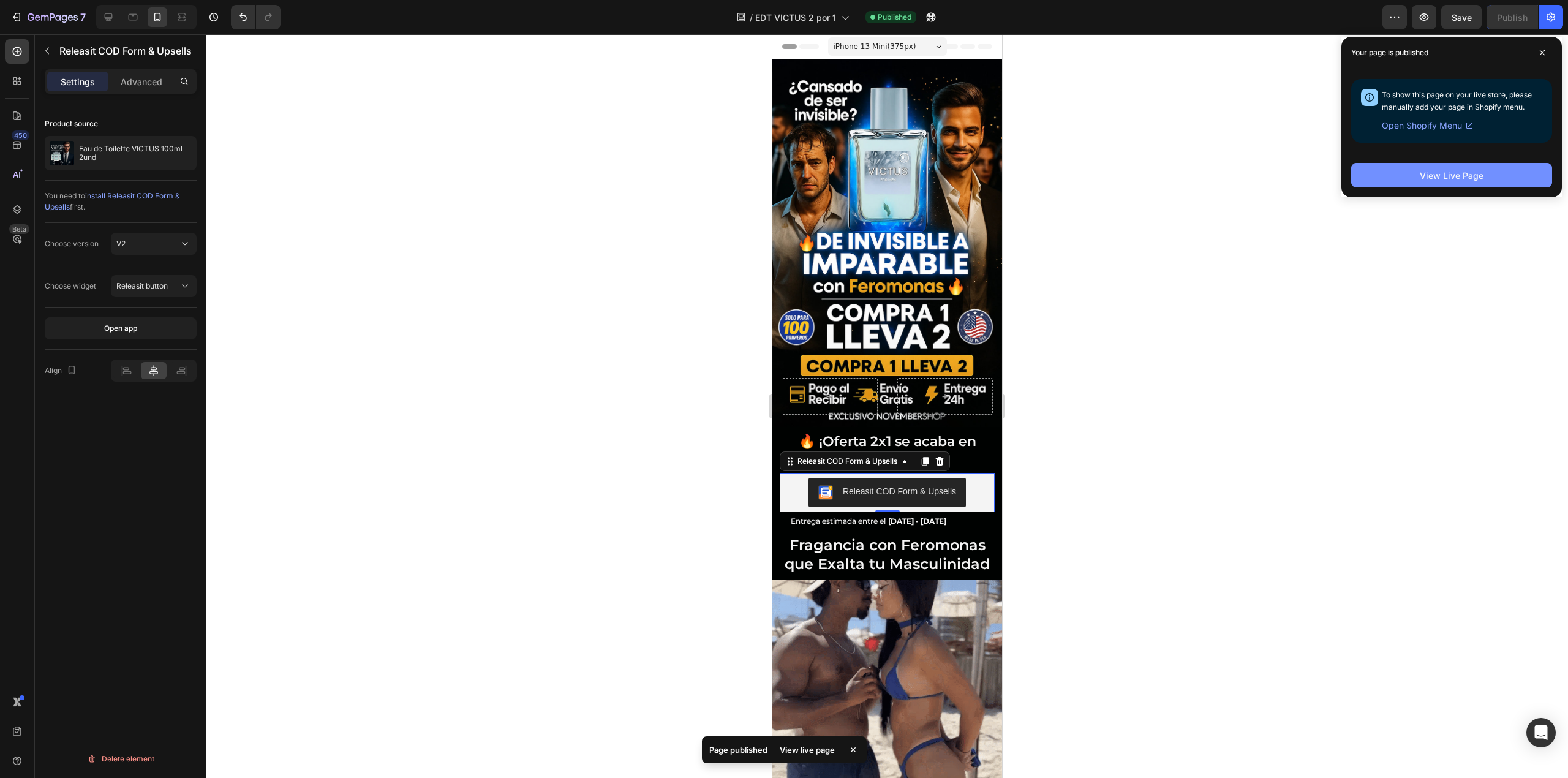
click at [1407, 169] on button "View Live Page" at bounding box center [1451, 175] width 201 height 25
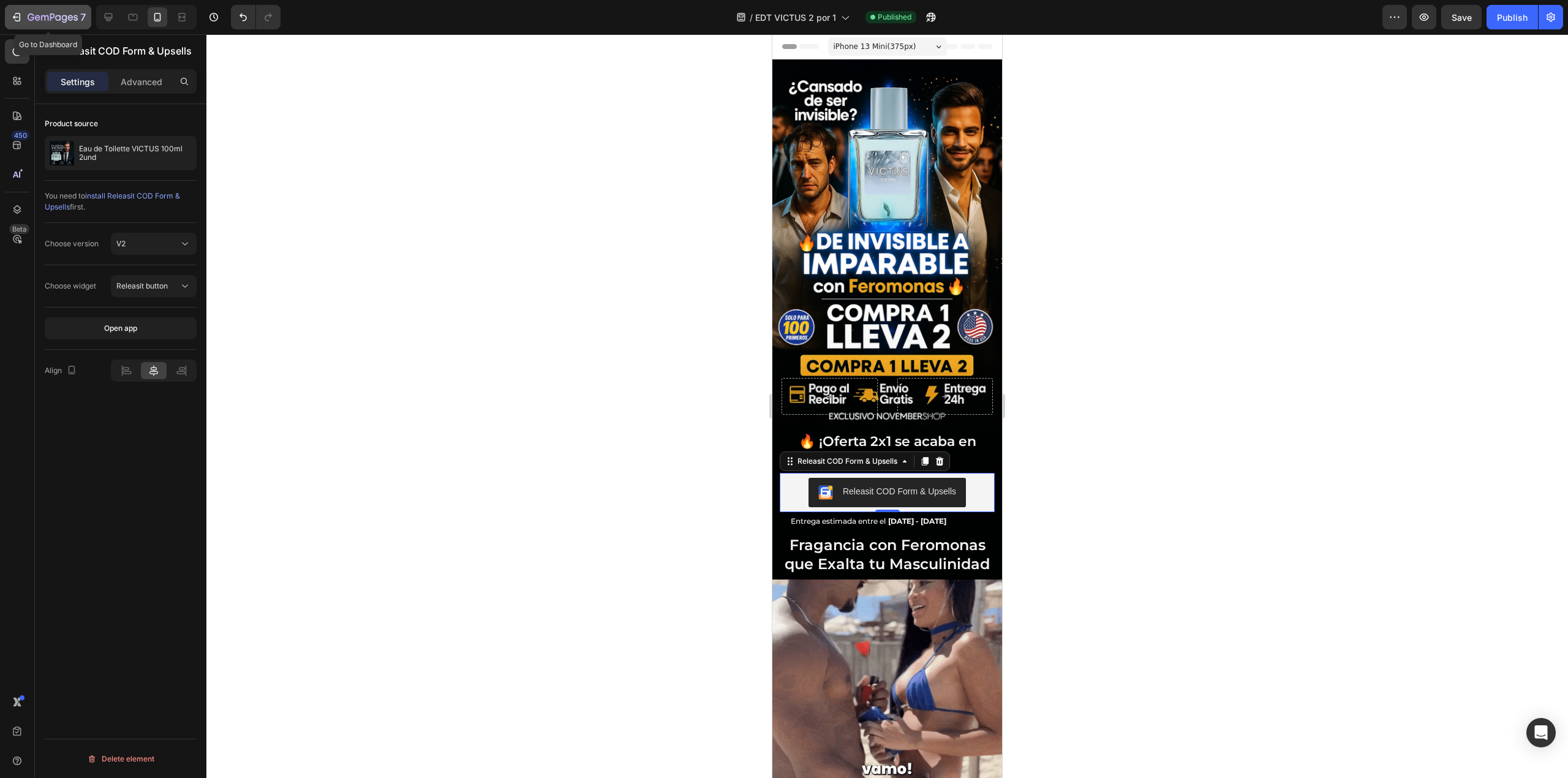
click at [39, 11] on div "7" at bounding box center [56, 17] width 58 height 14
